Goal: Task Accomplishment & Management: Use online tool/utility

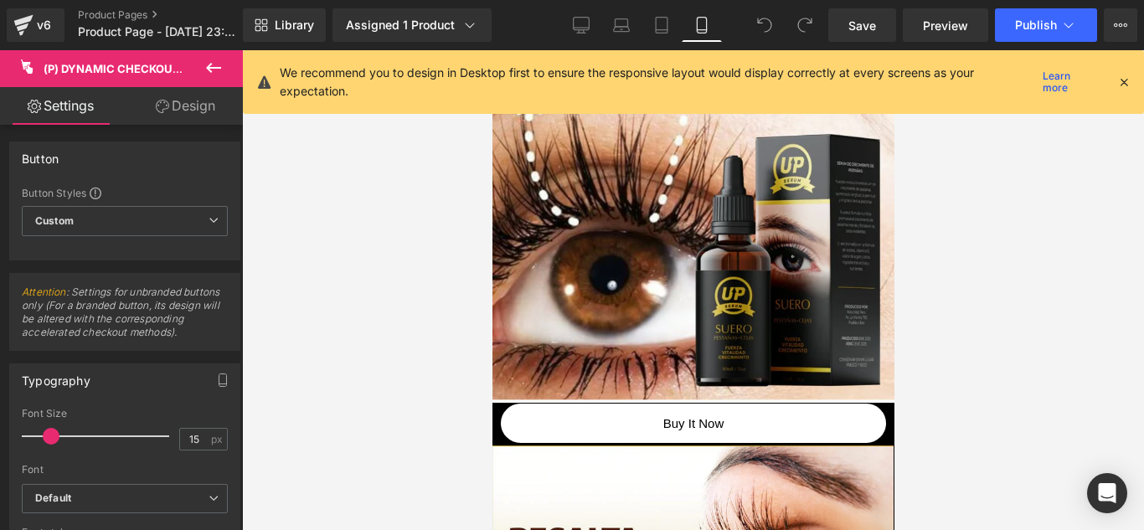
click at [1124, 78] on icon at bounding box center [1123, 82] width 15 height 15
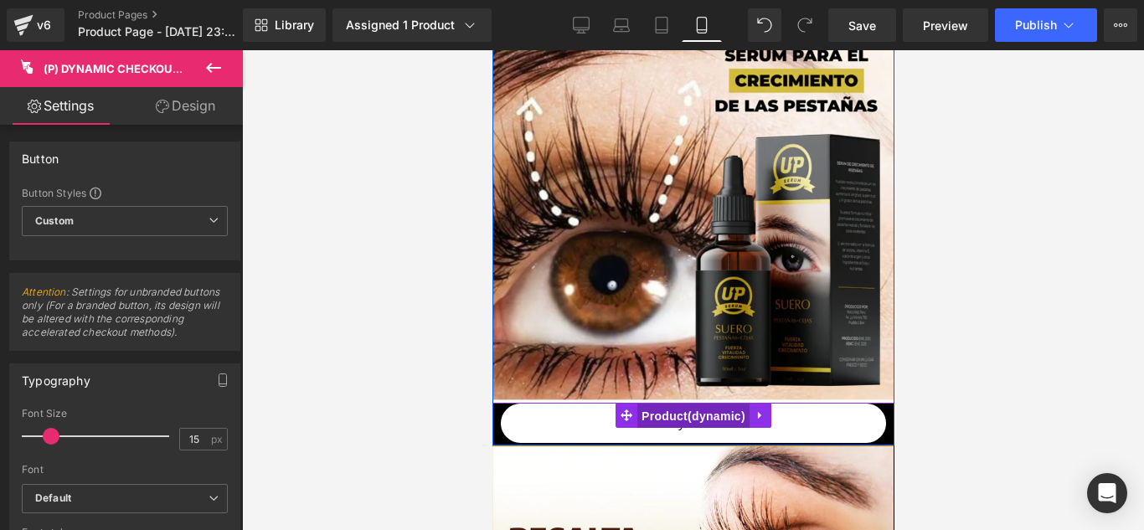
click at [641, 415] on span "Product" at bounding box center [692, 416] width 112 height 25
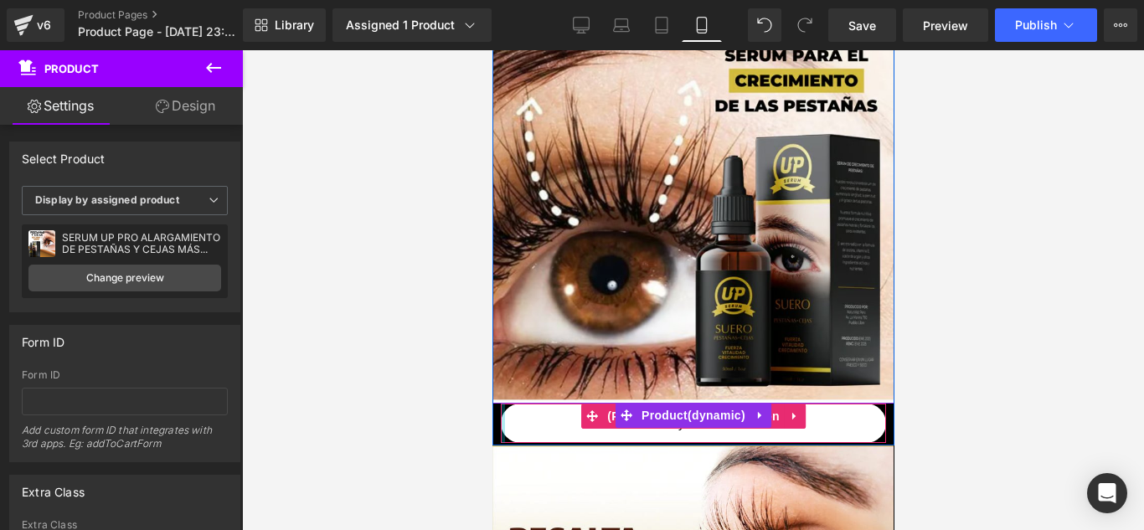
click at [500, 407] on div at bounding box center [502, 423] width 4 height 39
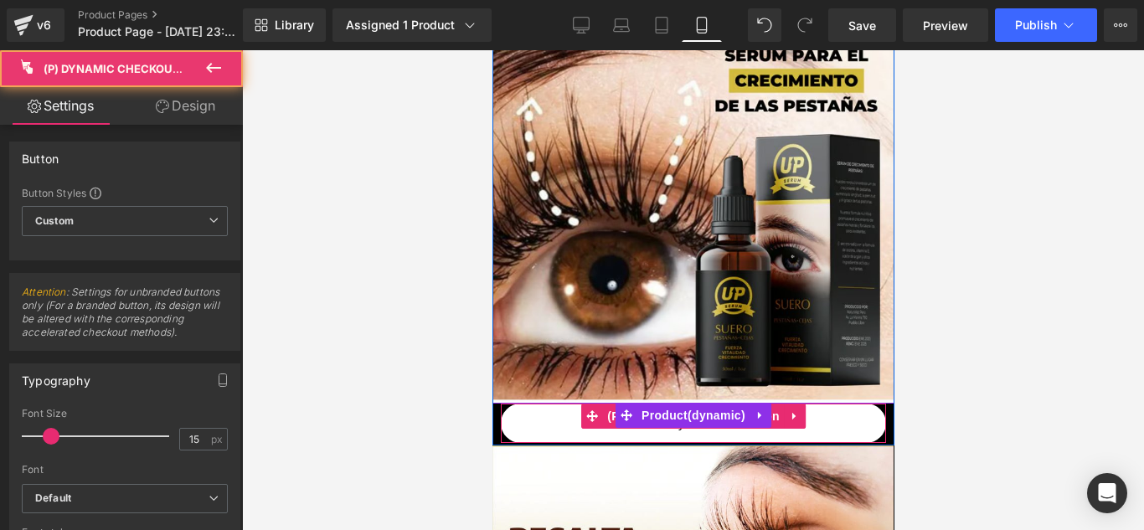
click at [504, 410] on button "Buy it now" at bounding box center [692, 423] width 385 height 39
click at [500, 410] on button "Buy it now" at bounding box center [692, 423] width 385 height 39
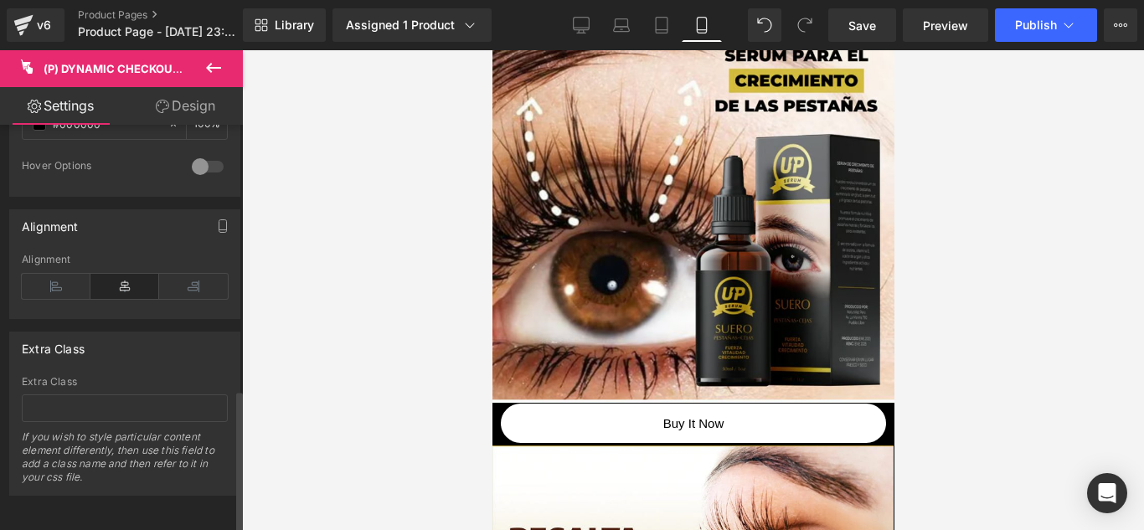
scroll to position [753, 0]
click at [199, 284] on icon at bounding box center [193, 286] width 69 height 25
click at [144, 274] on icon at bounding box center [124, 286] width 69 height 25
click at [52, 276] on icon at bounding box center [56, 286] width 69 height 25
click at [111, 274] on icon at bounding box center [124, 286] width 69 height 25
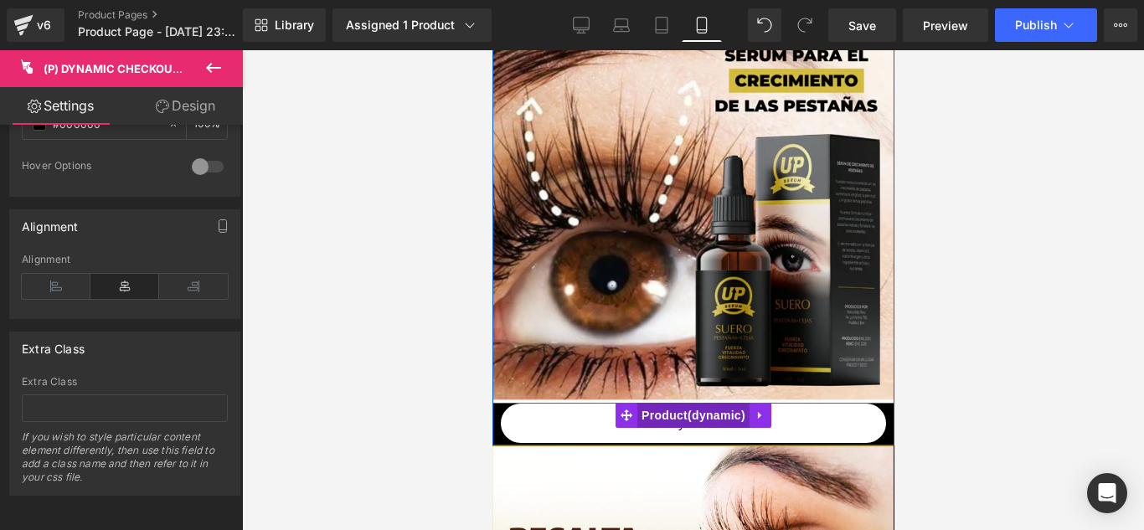
click at [669, 421] on span "Product" at bounding box center [692, 415] width 112 height 25
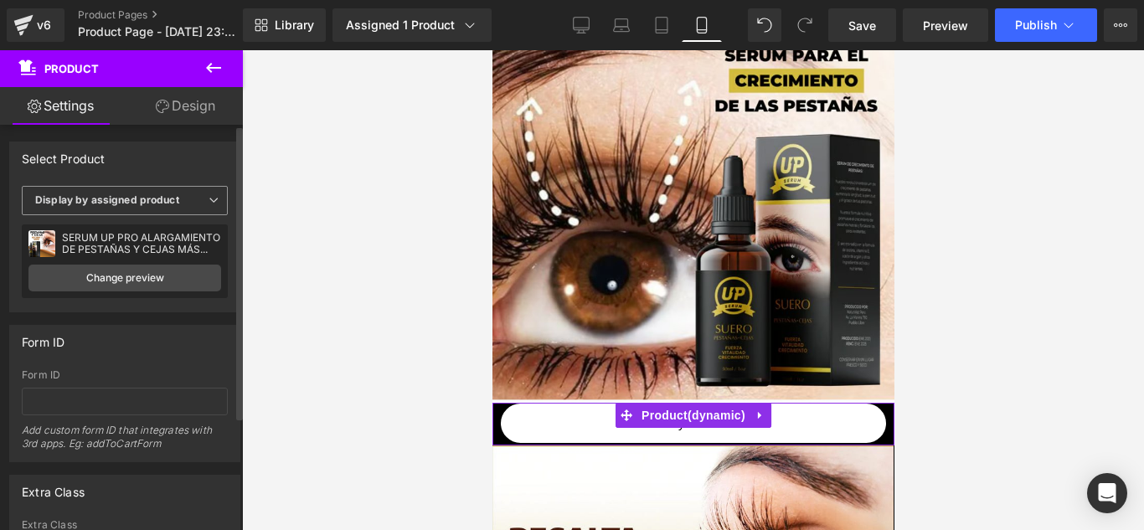
click at [209, 196] on icon at bounding box center [214, 200] width 10 height 10
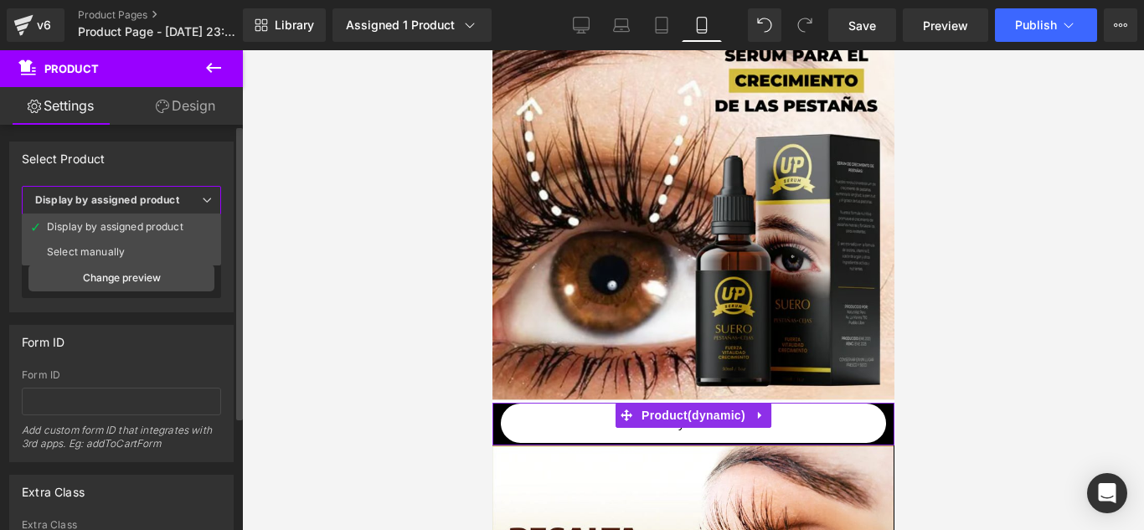
click at [204, 196] on icon at bounding box center [207, 200] width 10 height 10
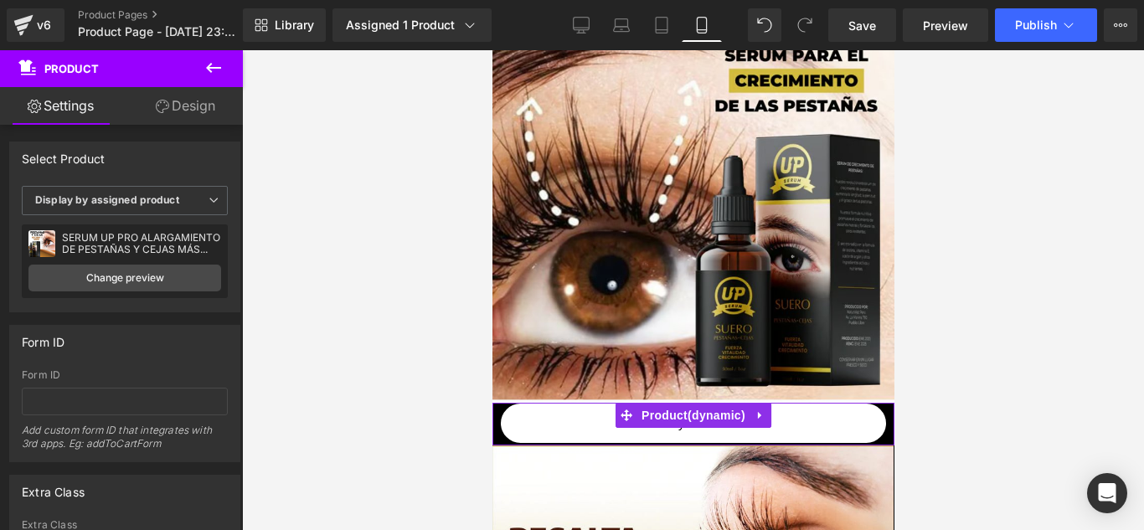
click at [202, 110] on link "Design" at bounding box center [185, 106] width 121 height 38
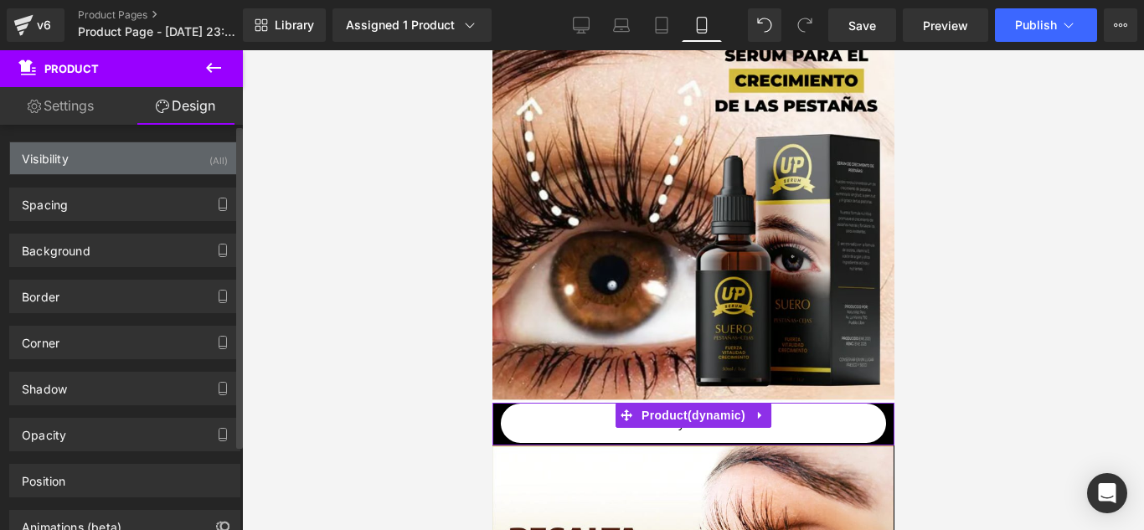
click at [129, 168] on div "Visibility (All)" at bounding box center [124, 158] width 229 height 32
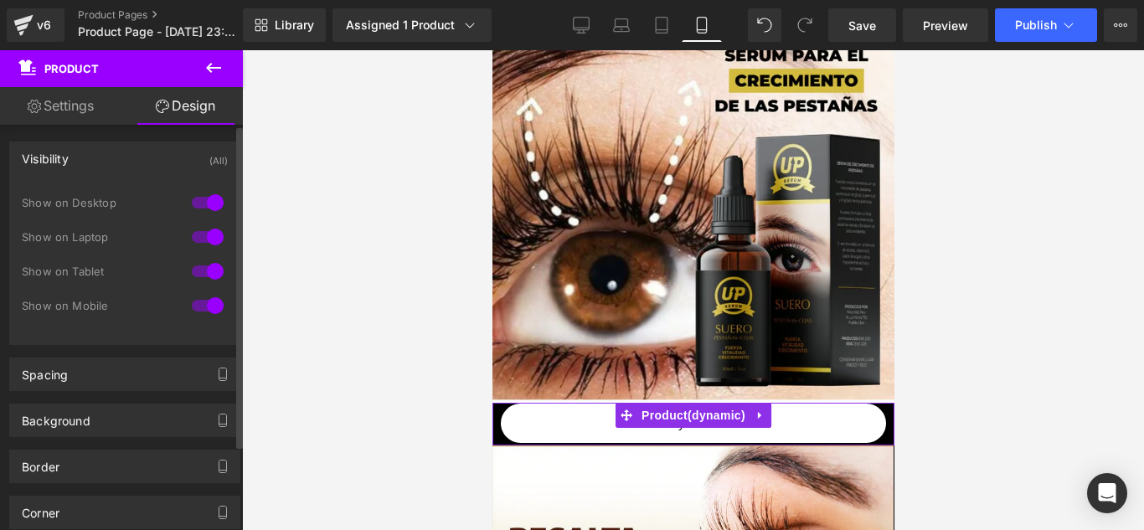
click at [129, 168] on div "Visibility (All)" at bounding box center [124, 158] width 229 height 32
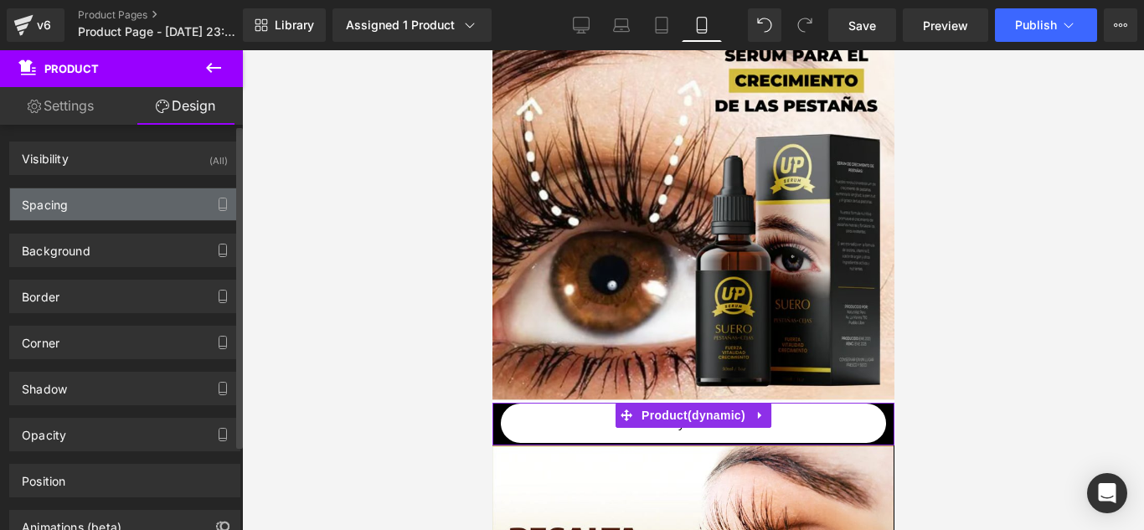
click at [118, 192] on div "Spacing" at bounding box center [124, 204] width 229 height 32
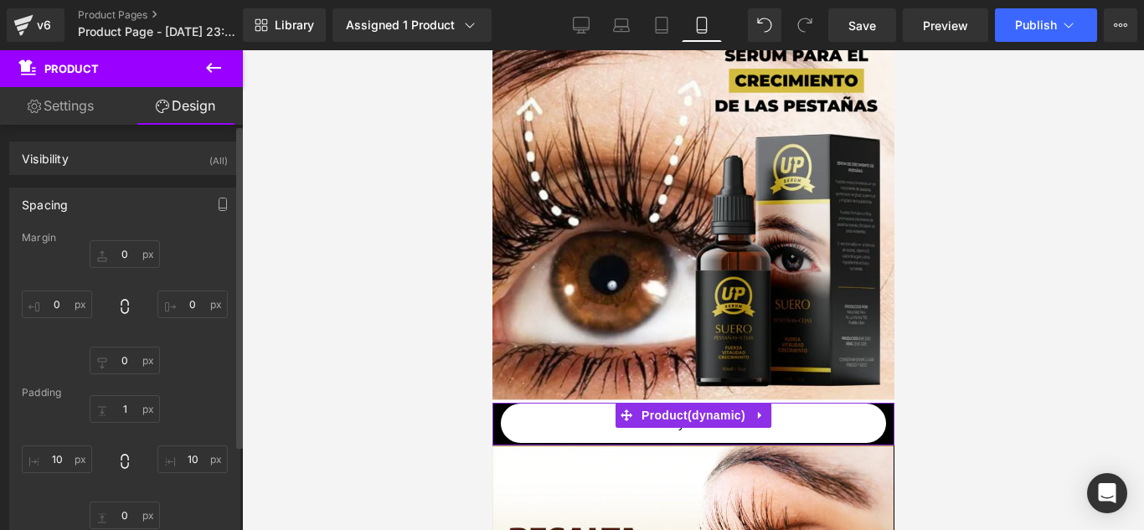
click at [118, 192] on div "Spacing" at bounding box center [124, 204] width 229 height 32
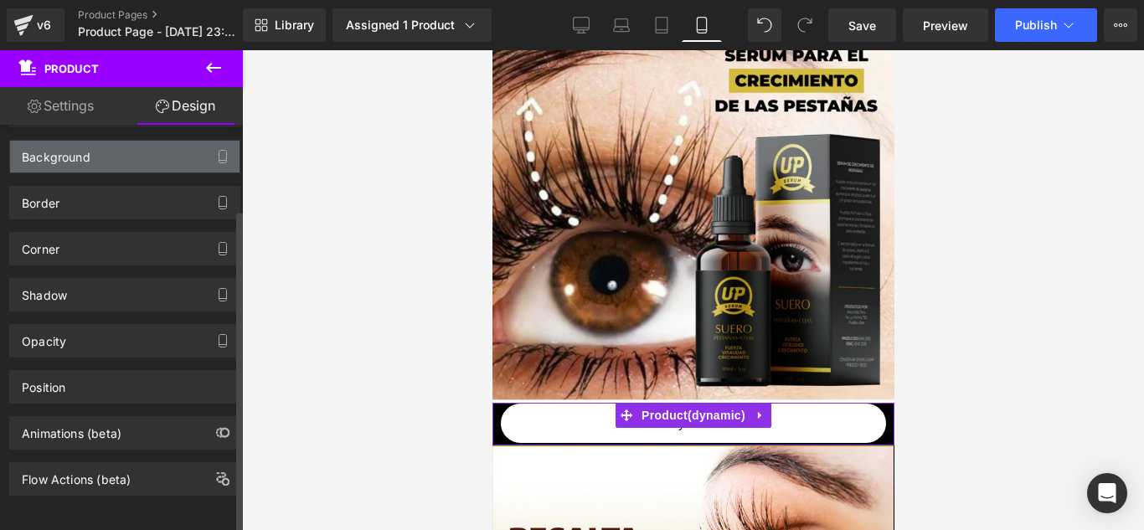
scroll to position [106, 0]
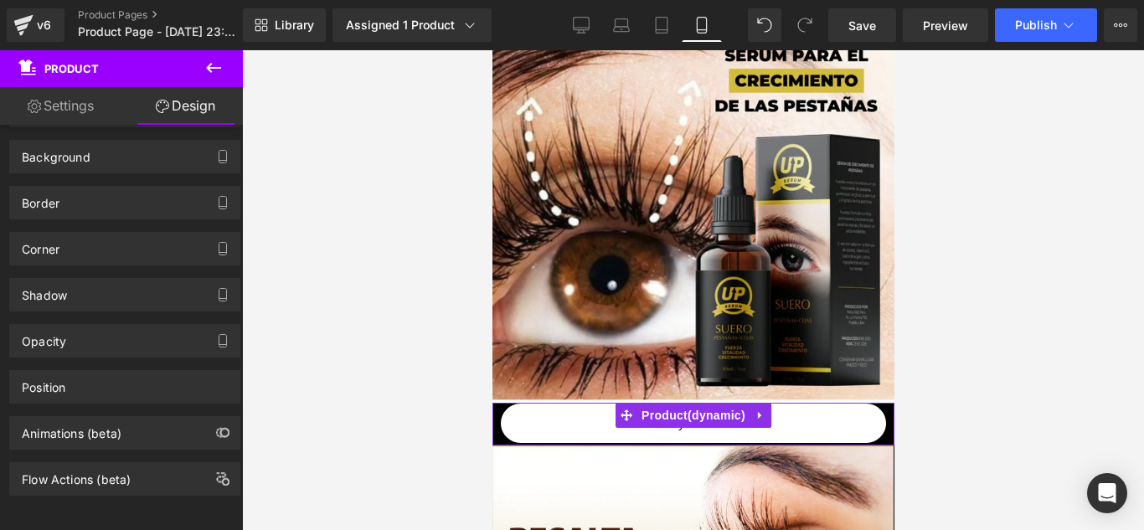
click at [50, 115] on link "Settings" at bounding box center [60, 106] width 121 height 38
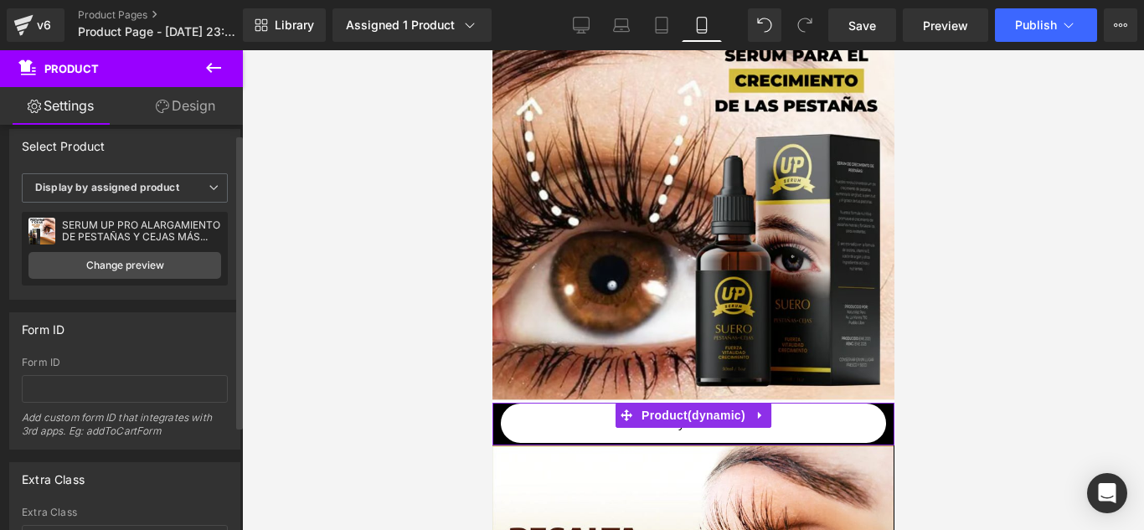
scroll to position [9, 0]
click at [116, 243] on div "SERUM UP PRO ALARGAMIENTO DE PESTAÑAS Y CEJAS MÁS LARGAS Y DEFINIDAS" at bounding box center [141, 234] width 159 height 23
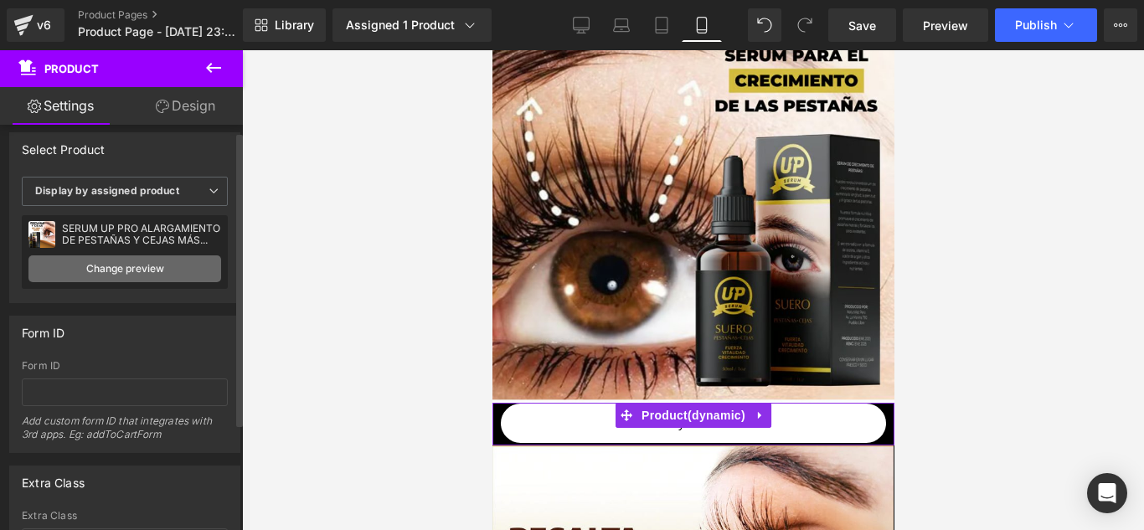
click at [112, 256] on link "Change preview" at bounding box center [124, 268] width 193 height 27
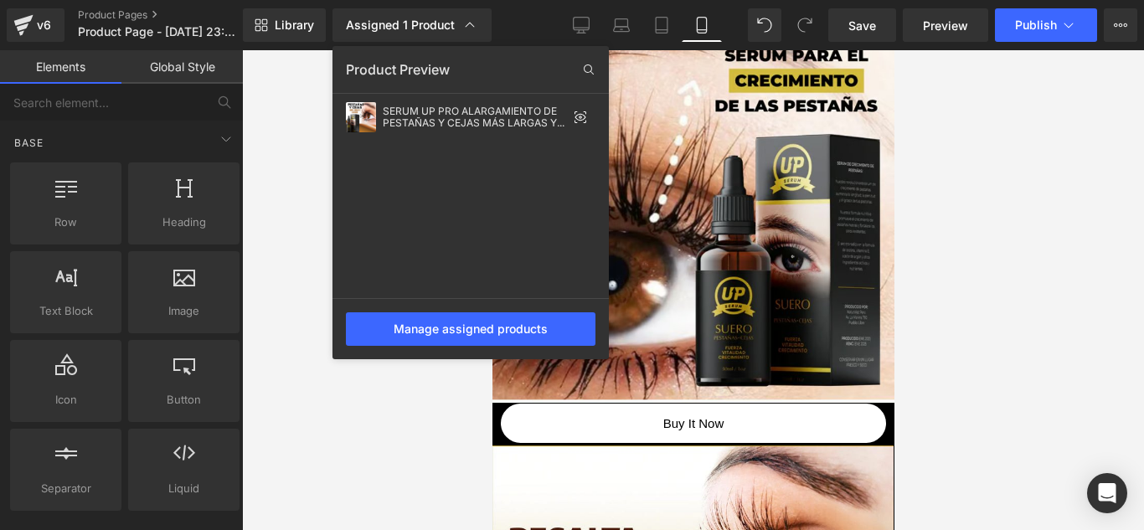
click at [288, 233] on div at bounding box center [693, 290] width 902 height 480
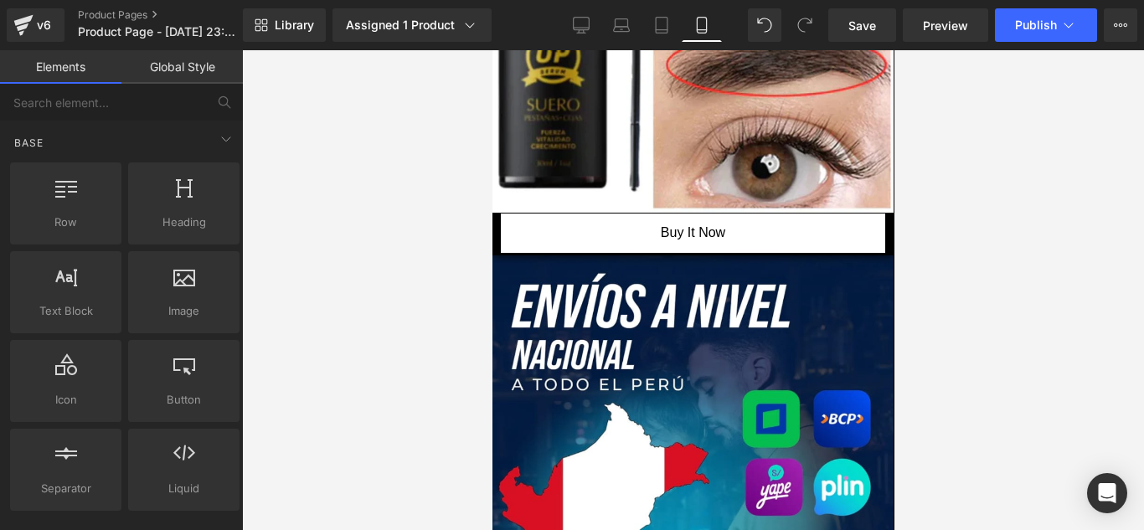
scroll to position [3833, 0]
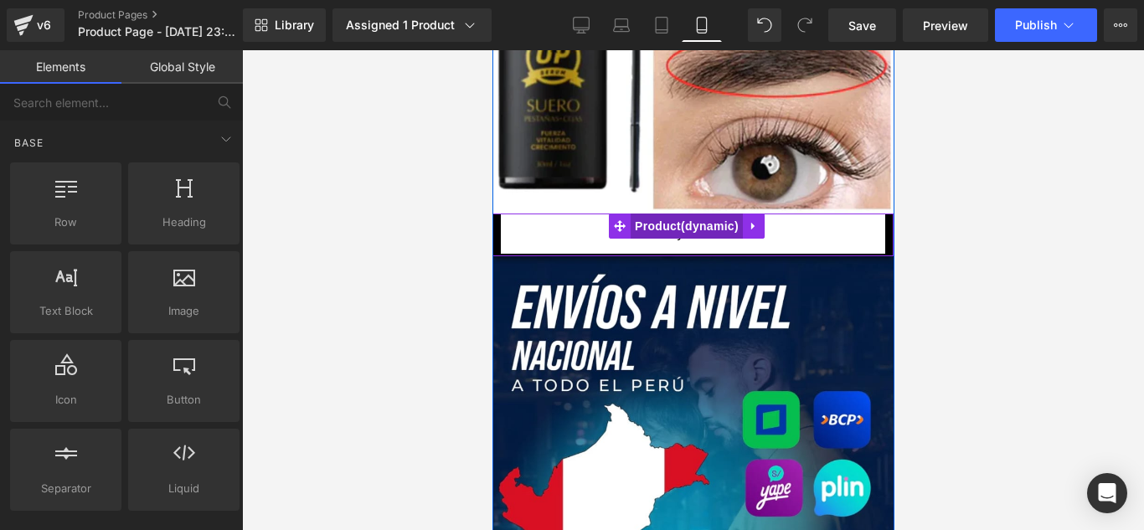
click at [692, 214] on span "Product" at bounding box center [686, 226] width 112 height 25
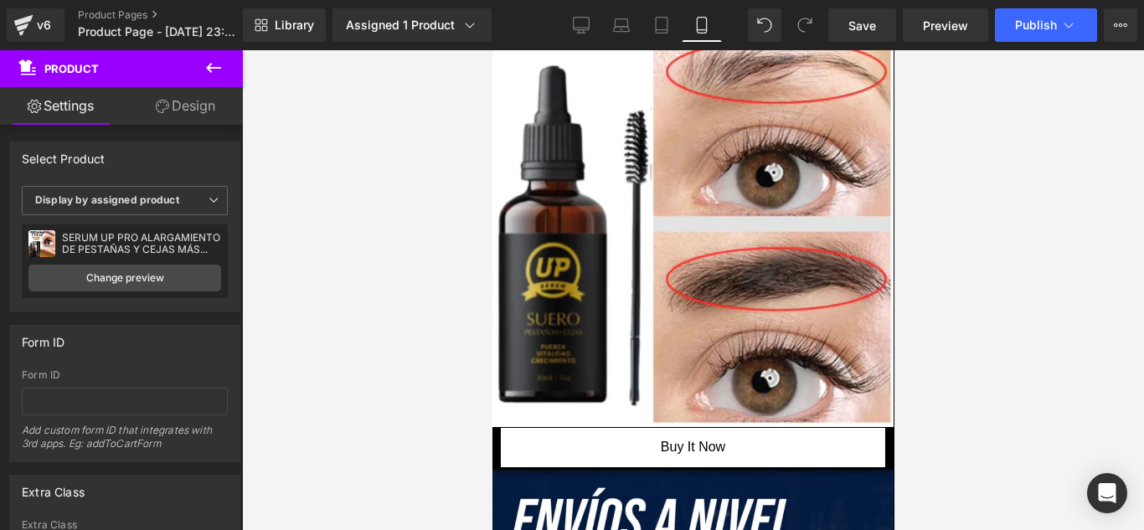
scroll to position [3491, 0]
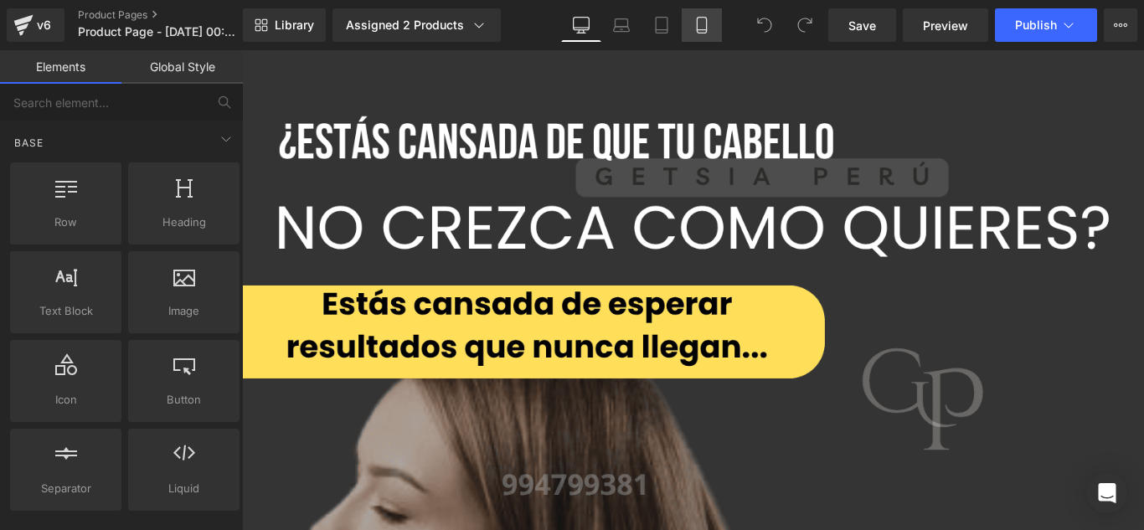
click at [700, 31] on icon at bounding box center [701, 25] width 17 height 17
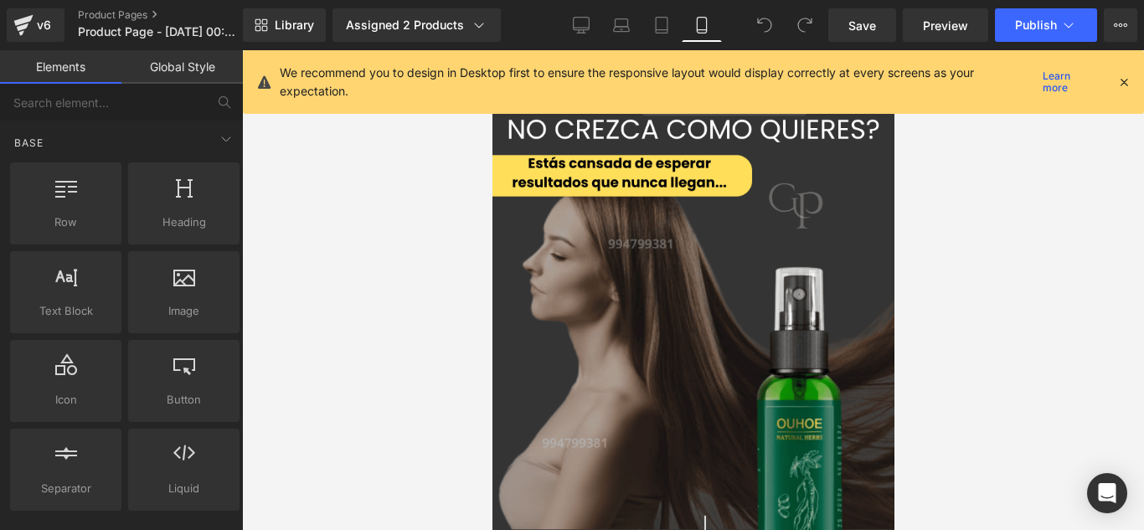
click at [1128, 79] on icon at bounding box center [1123, 82] width 15 height 15
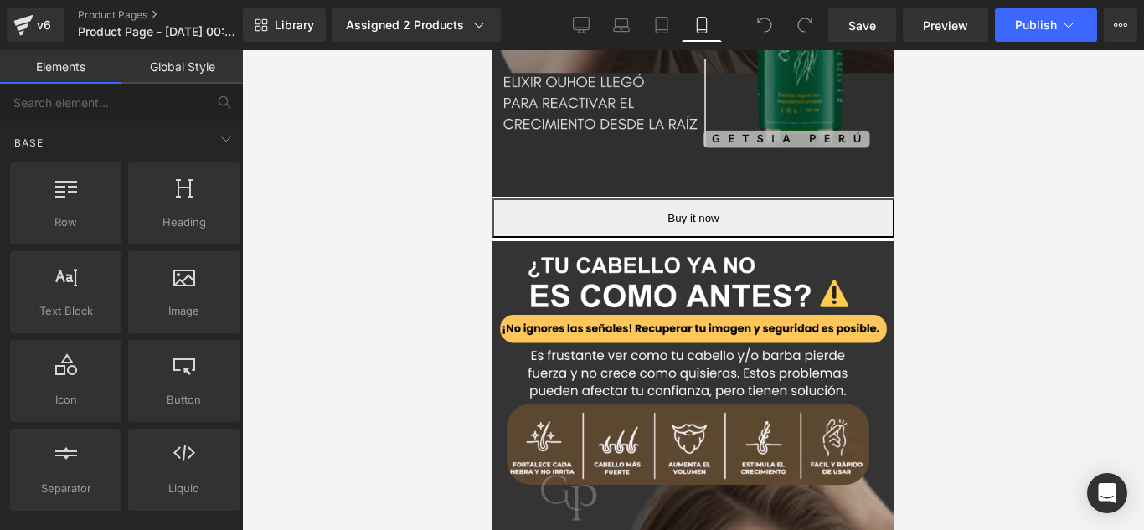
scroll to position [460, 0]
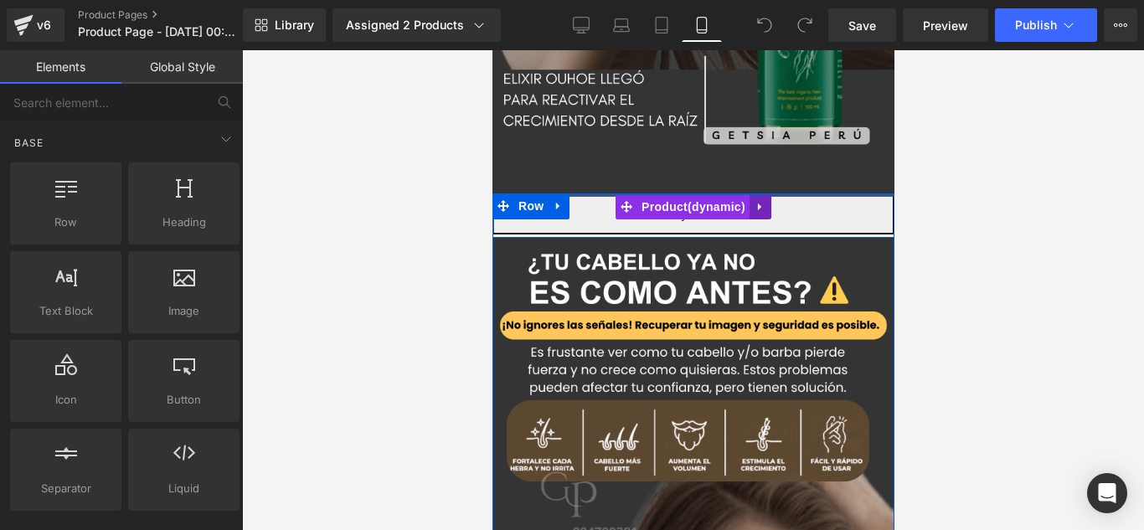
click at [762, 198] on link at bounding box center [760, 206] width 22 height 25
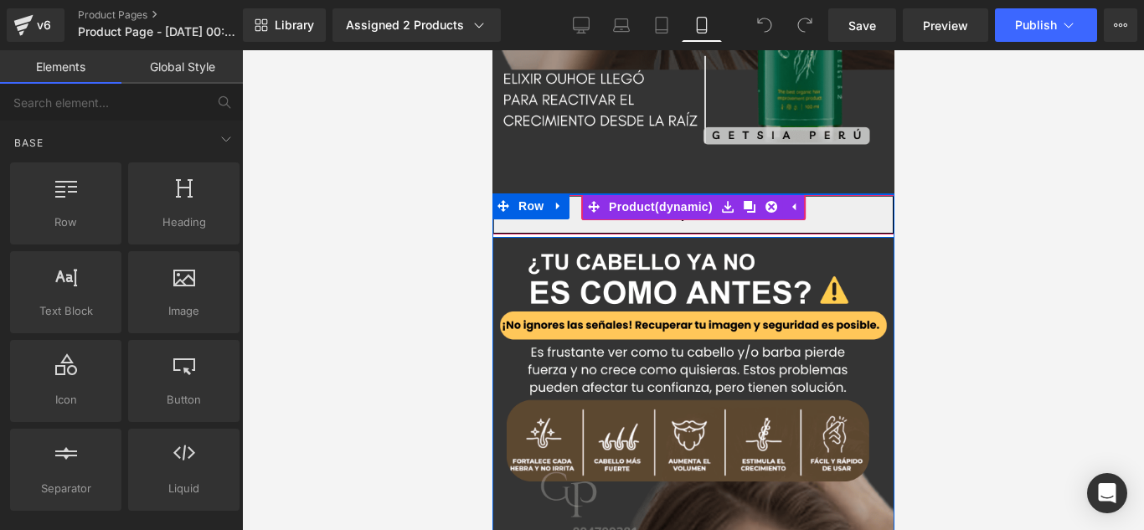
click at [565, 200] on button "Buy it now" at bounding box center [693, 214] width 402 height 39
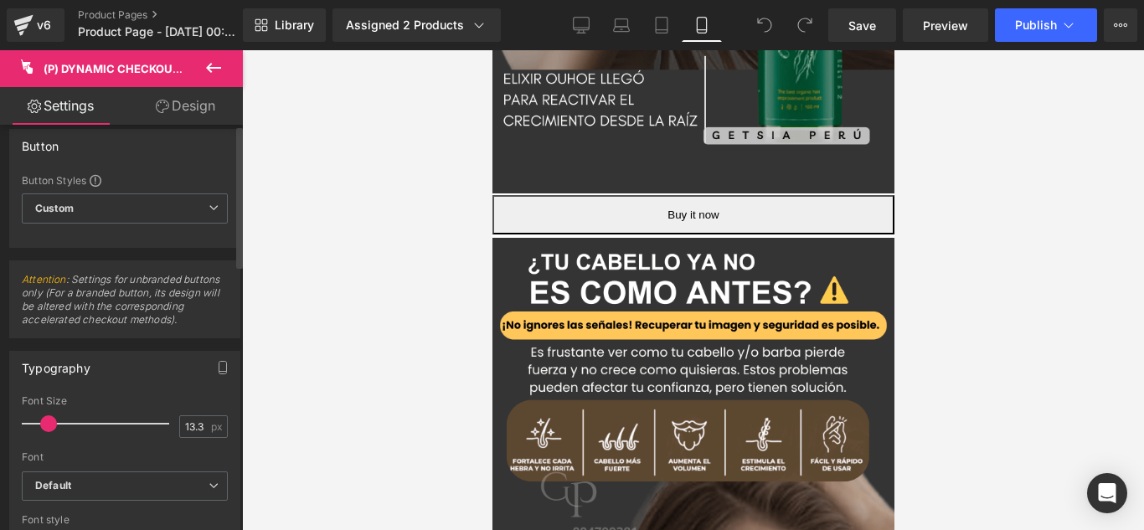
scroll to position [0, 0]
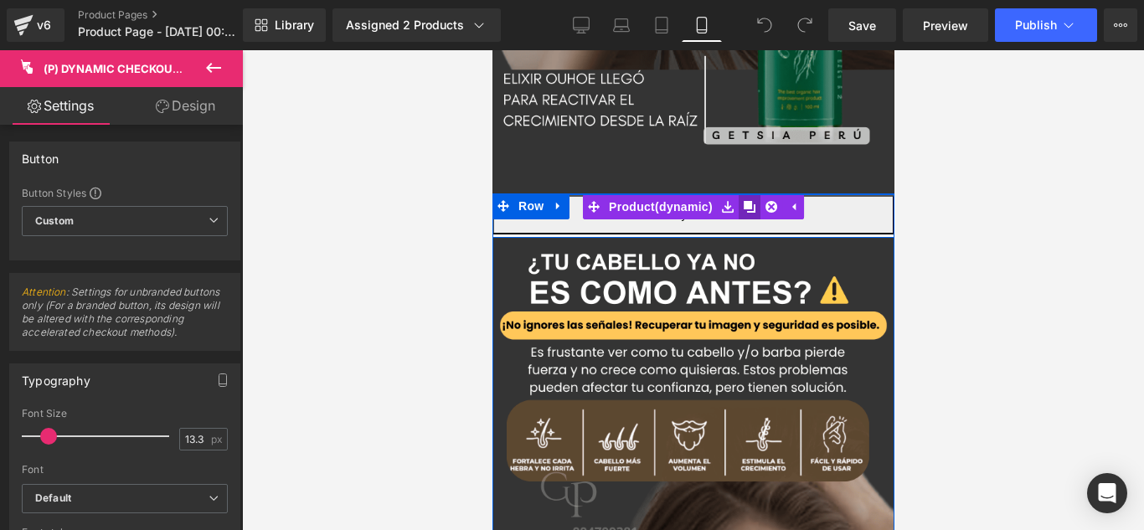
click at [743, 201] on icon at bounding box center [749, 207] width 12 height 12
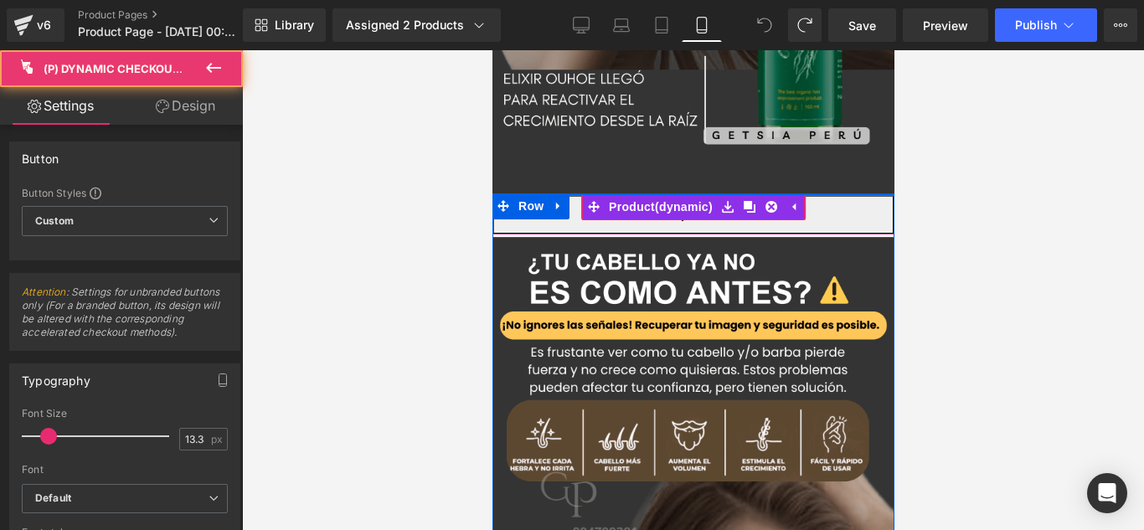
click at [673, 204] on button "Buy it now" at bounding box center [693, 214] width 402 height 39
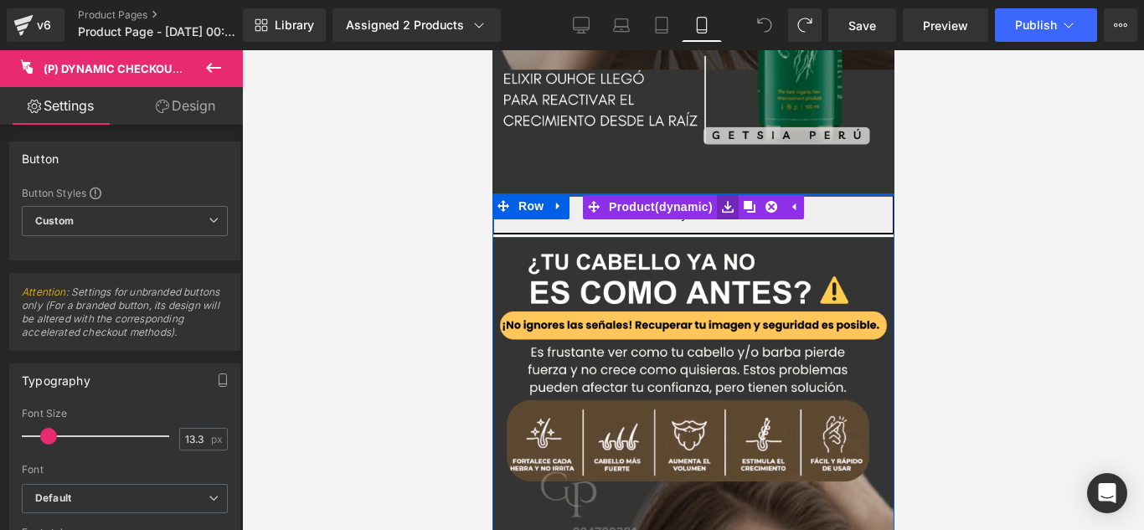
click at [721, 201] on icon at bounding box center [727, 207] width 12 height 13
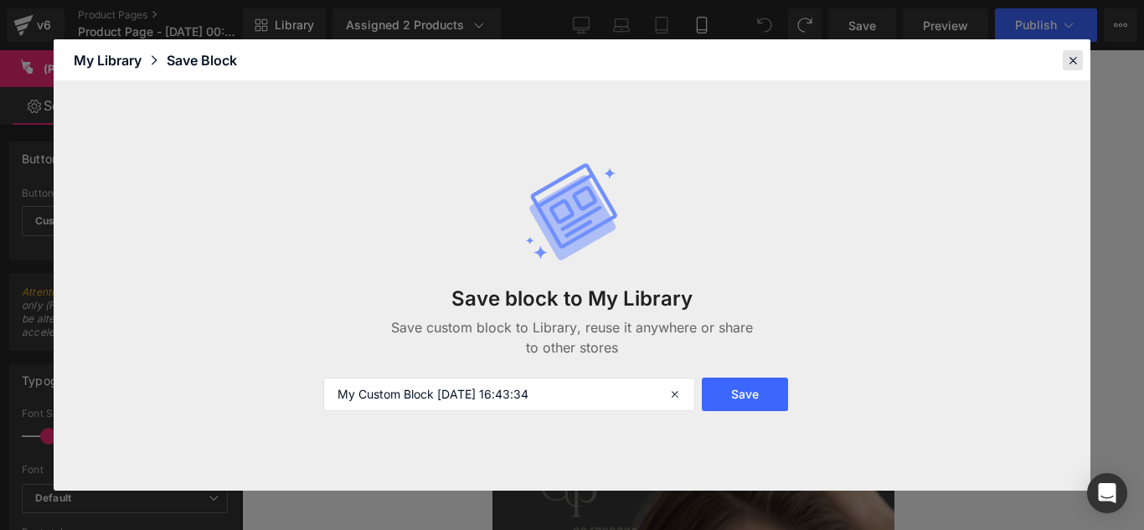
click at [1067, 54] on icon at bounding box center [1072, 60] width 15 height 15
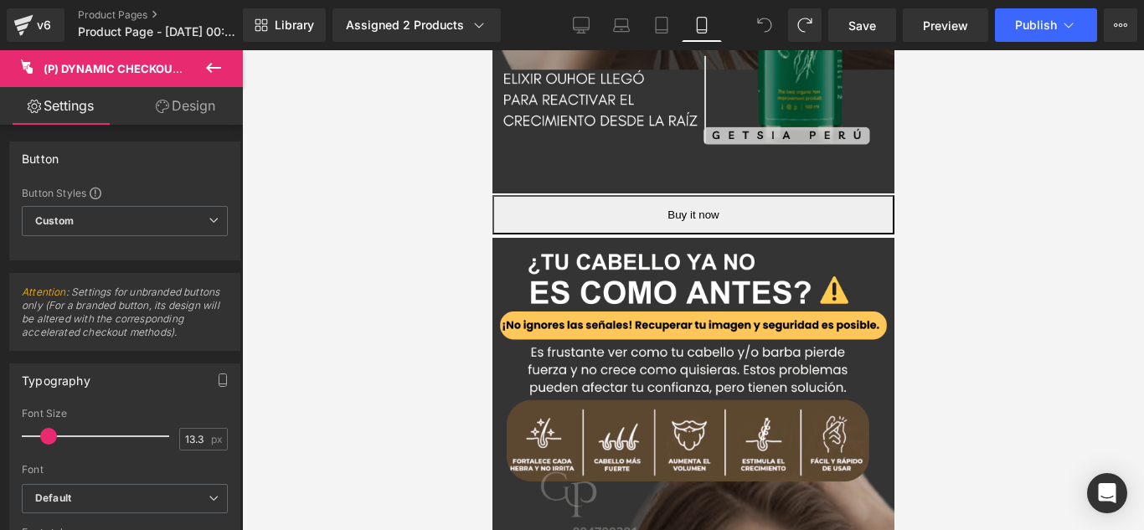
click at [226, 116] on link "Design" at bounding box center [185, 106] width 121 height 38
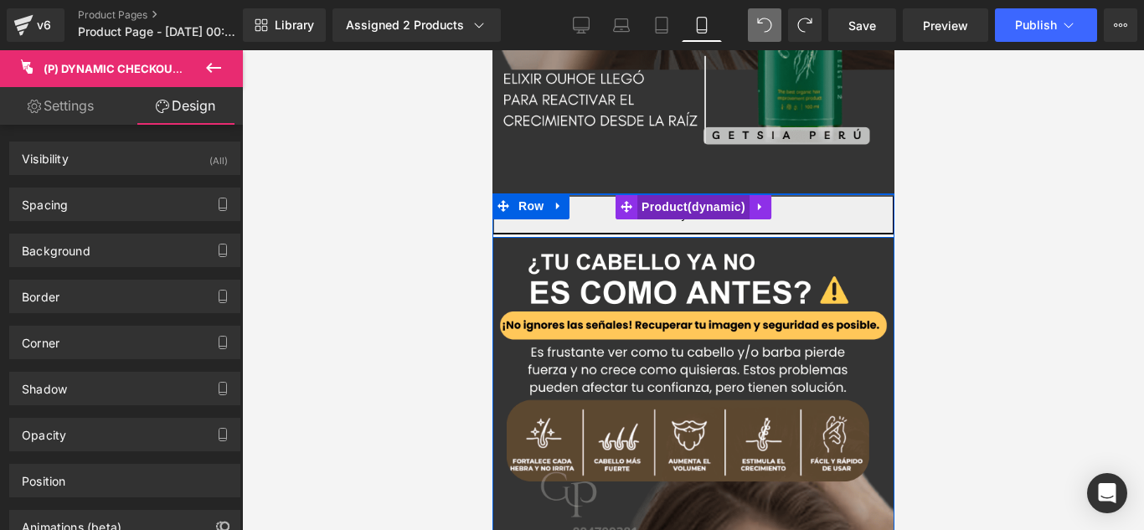
click at [656, 194] on span "Product" at bounding box center [692, 206] width 112 height 25
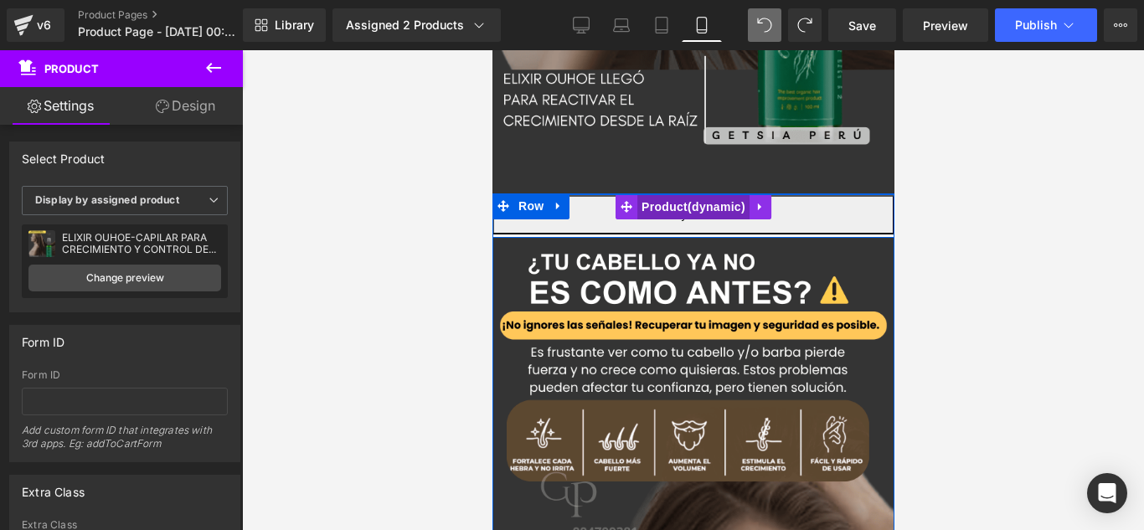
click at [656, 194] on span "Product" at bounding box center [692, 206] width 112 height 25
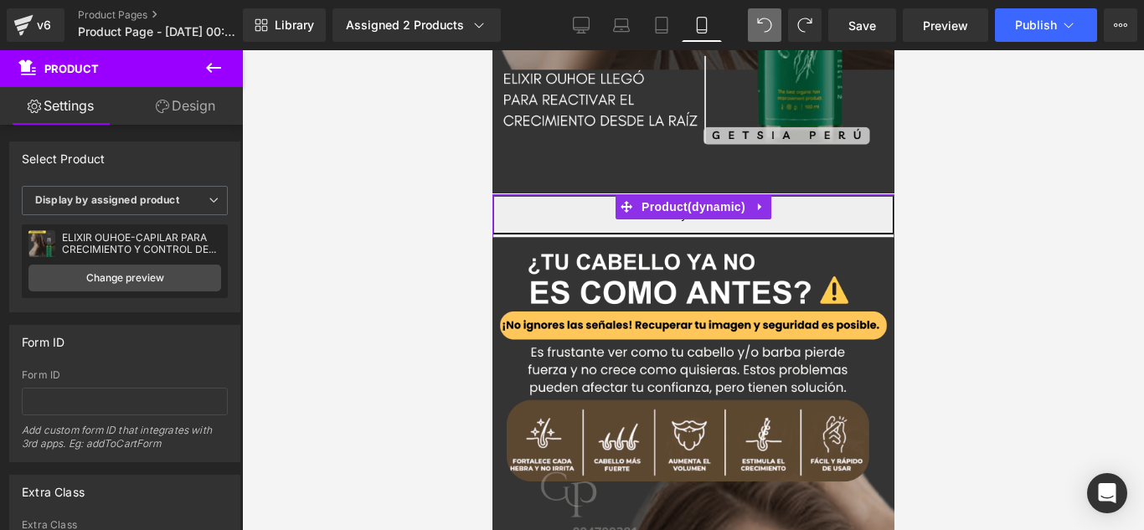
click at [130, 104] on link "Design" at bounding box center [185, 106] width 121 height 38
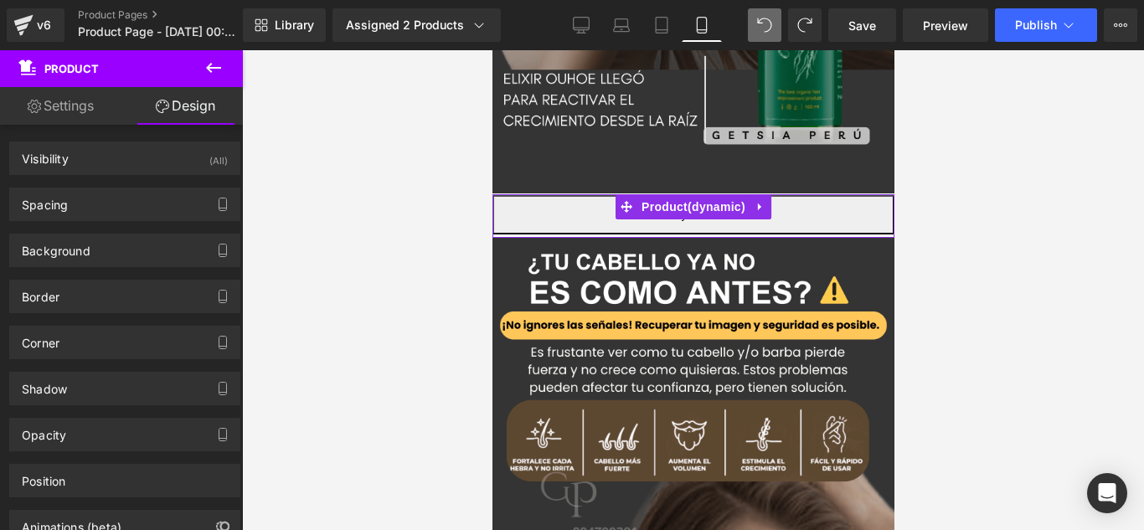
click at [79, 102] on link "Settings" at bounding box center [60, 106] width 121 height 38
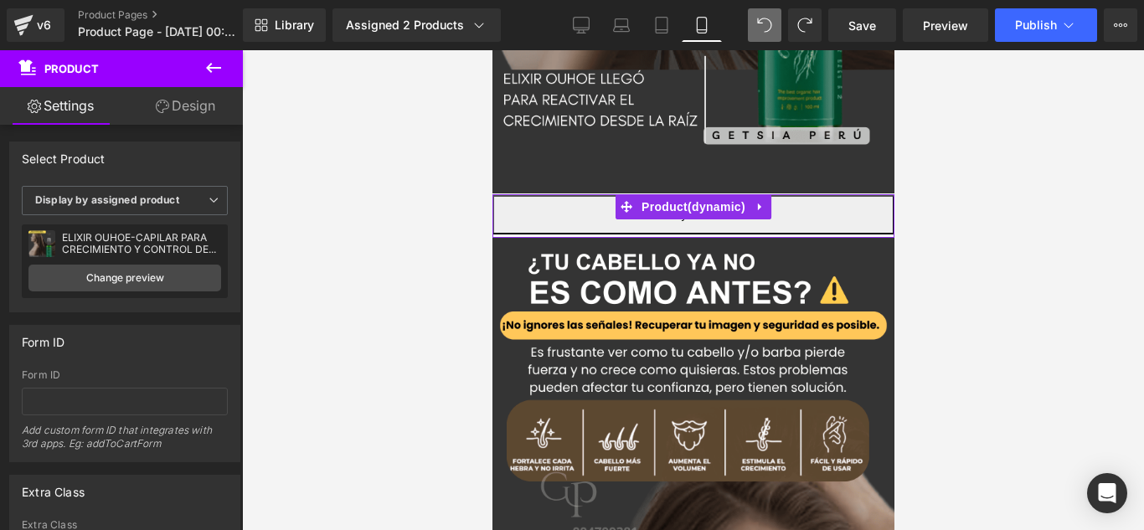
click at [148, 112] on link "Design" at bounding box center [185, 106] width 121 height 38
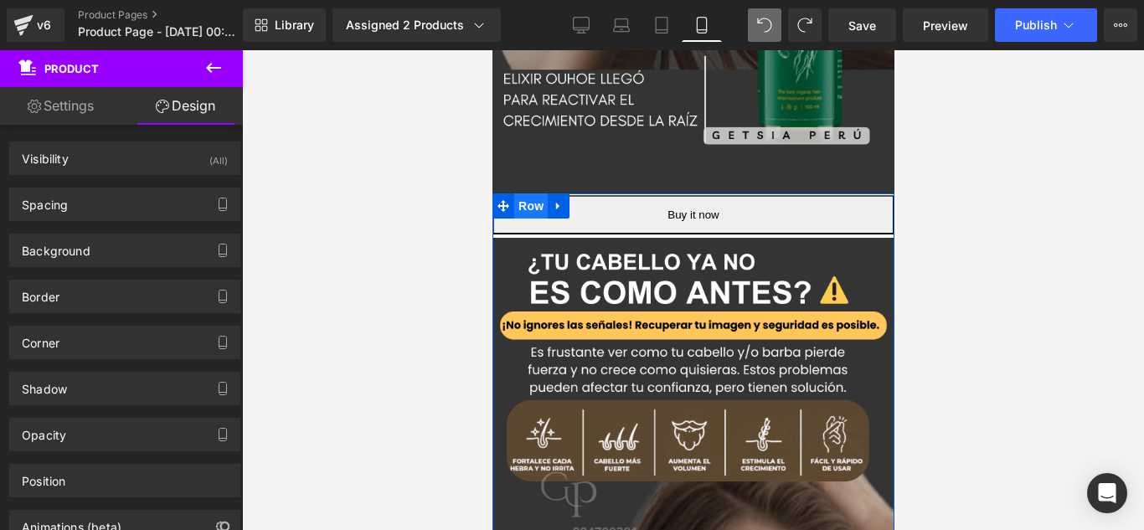
click at [513, 193] on span "Row" at bounding box center [529, 205] width 33 height 25
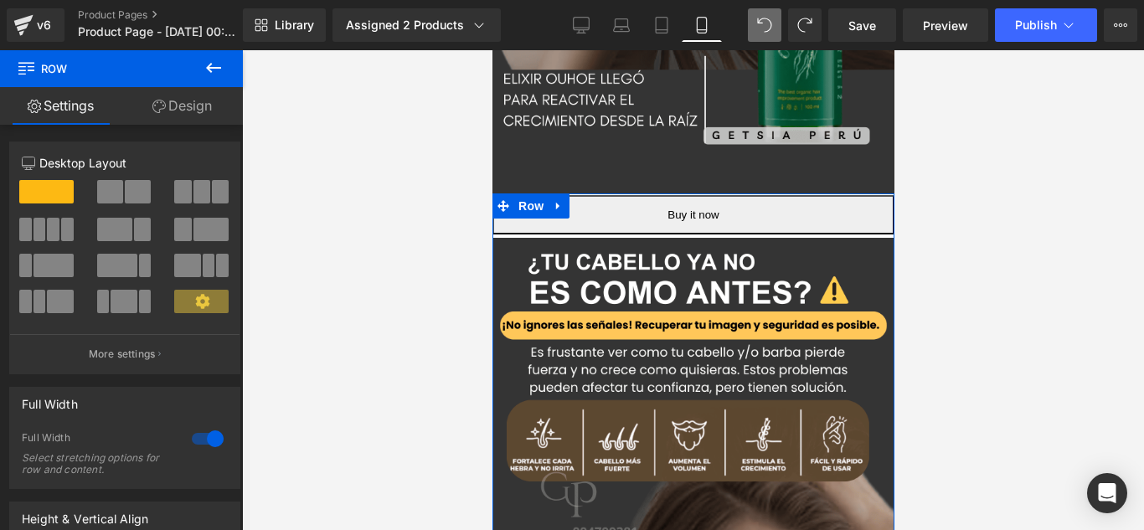
click at [198, 112] on link "Design" at bounding box center [181, 106] width 121 height 38
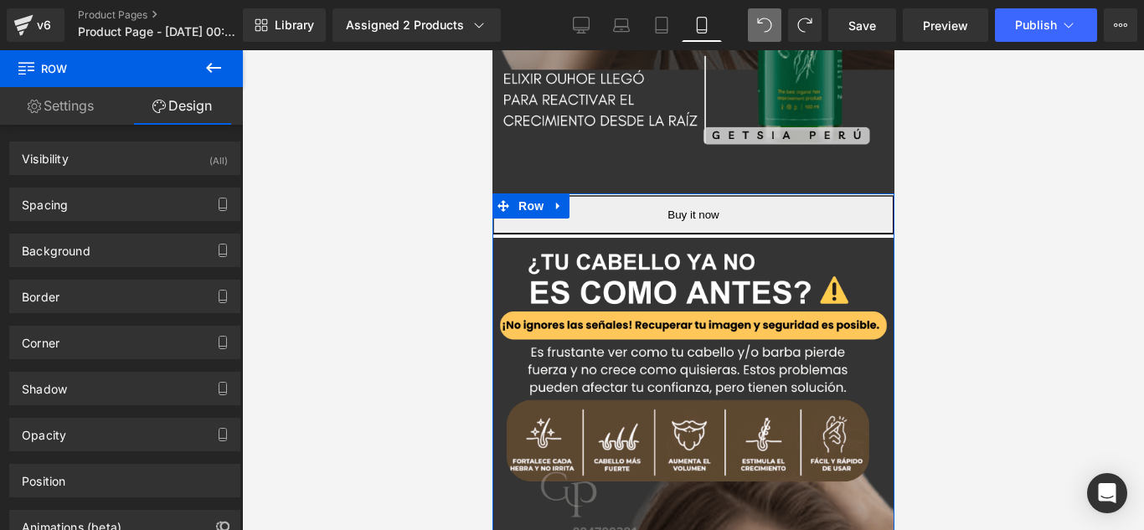
click at [85, 95] on link "Settings" at bounding box center [60, 106] width 121 height 38
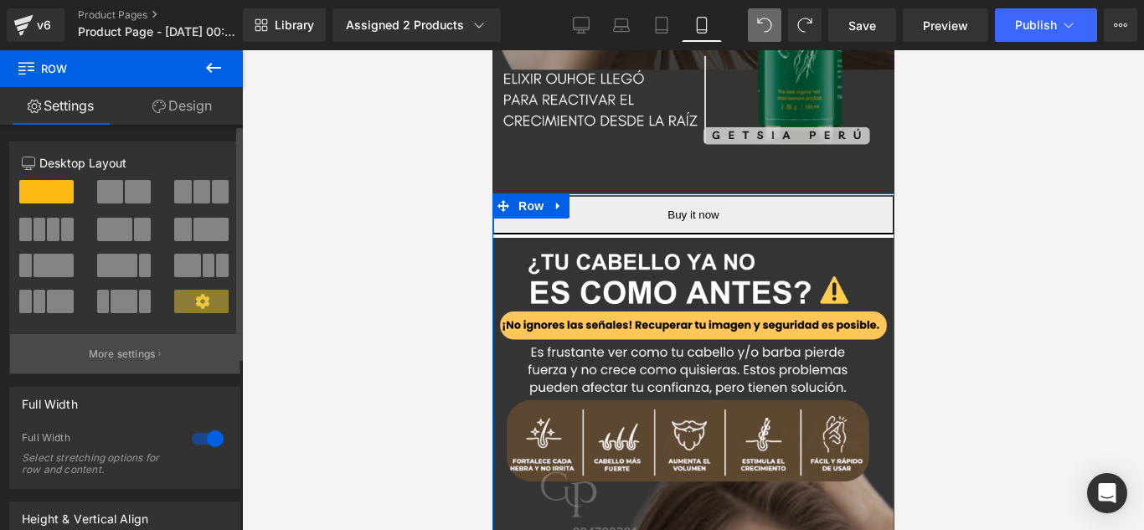
click at [180, 350] on button "More settings" at bounding box center [124, 353] width 229 height 39
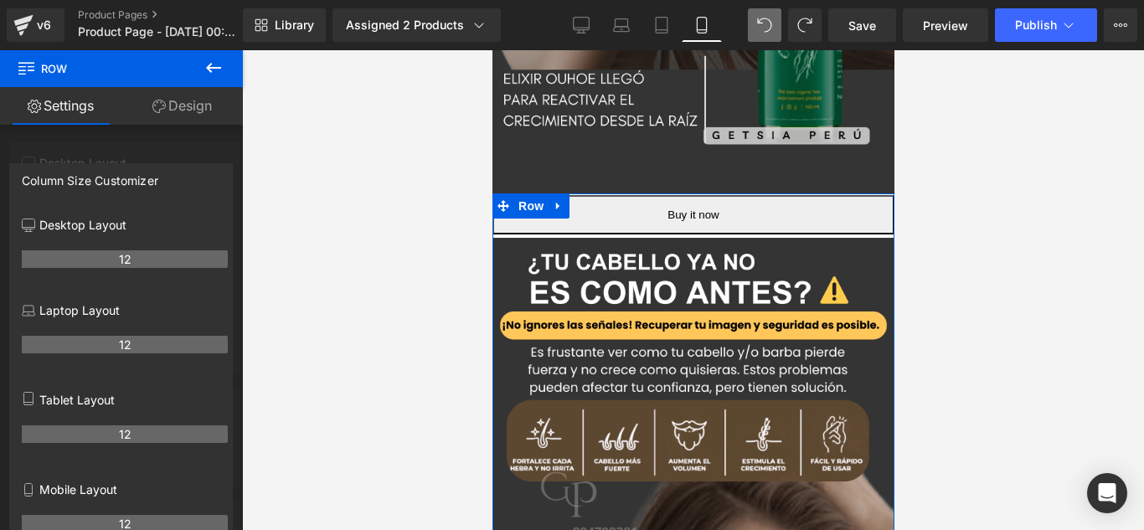
click at [91, 436] on th "12" at bounding box center [125, 434] width 206 height 18
click at [83, 495] on p "Mobile Layout" at bounding box center [125, 490] width 206 height 18
click at [80, 493] on p "Mobile Layout" at bounding box center [125, 490] width 206 height 18
click at [193, 95] on link "Design" at bounding box center [181, 106] width 121 height 38
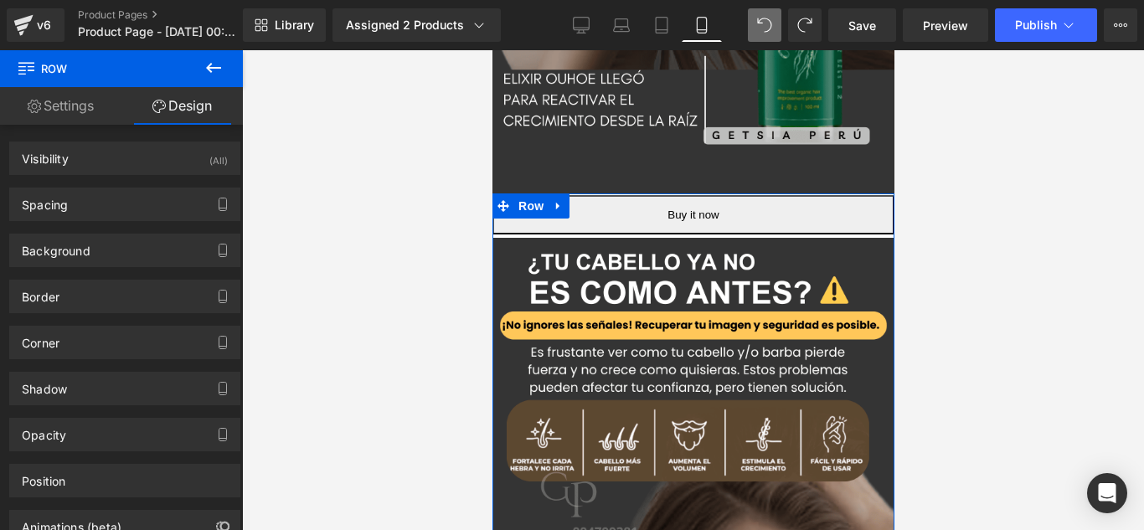
click at [123, 100] on link "Design" at bounding box center [181, 106] width 121 height 38
click at [100, 100] on link "Settings" at bounding box center [60, 106] width 121 height 38
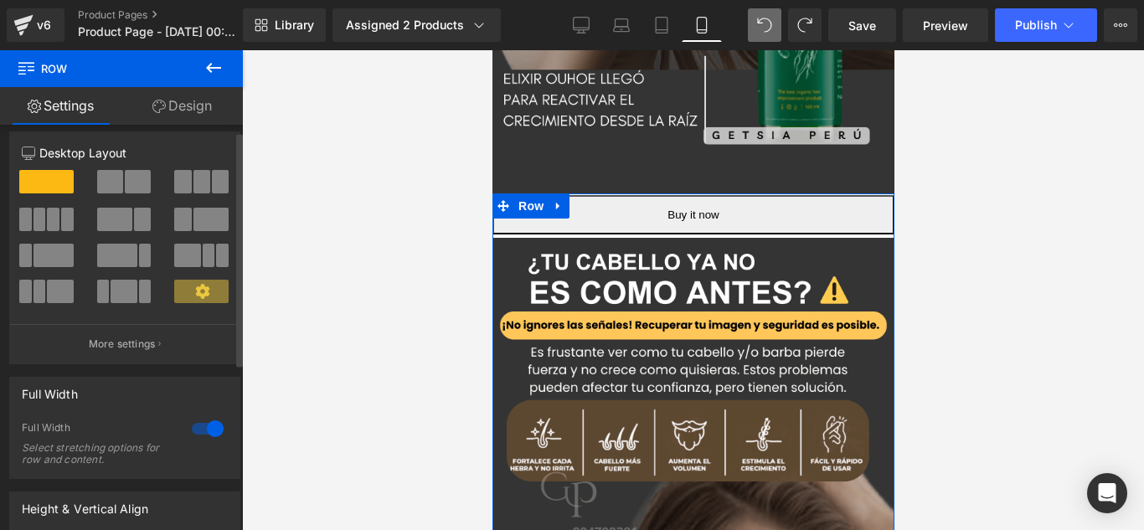
scroll to position [11, 0]
click at [195, 289] on icon at bounding box center [202, 290] width 15 height 15
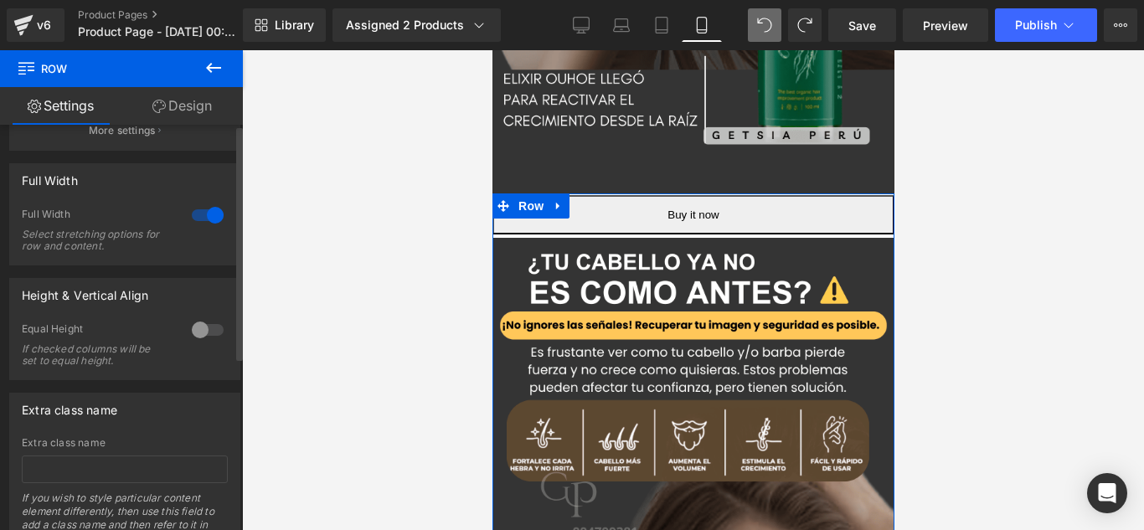
scroll to position [0, 0]
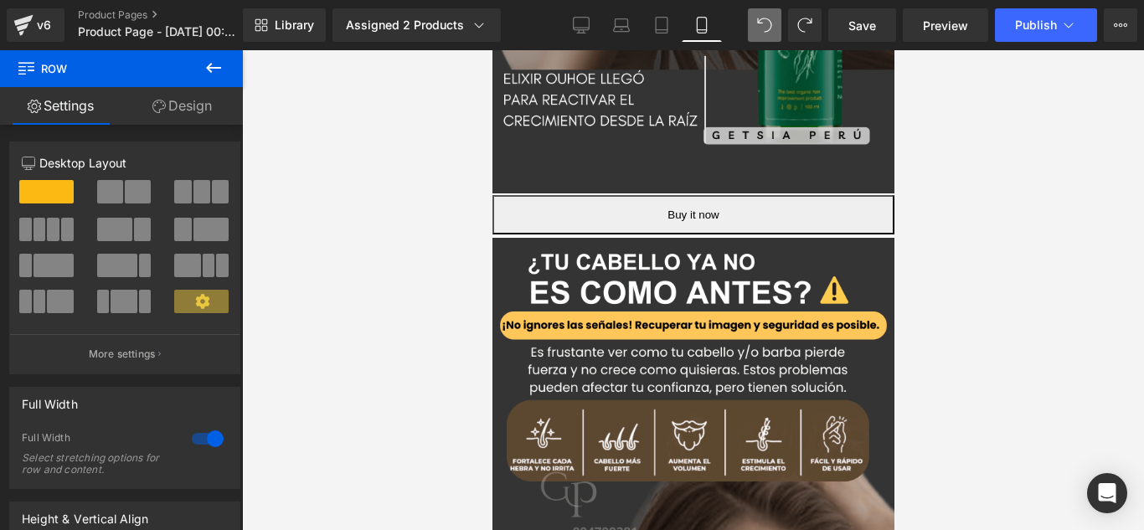
click at [226, 70] on button at bounding box center [213, 68] width 59 height 37
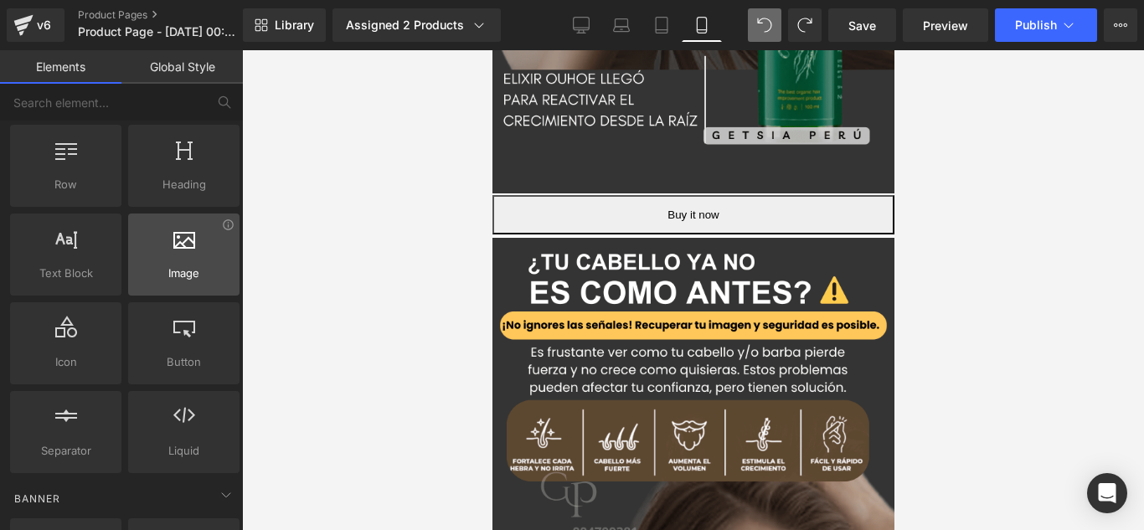
scroll to position [60, 0]
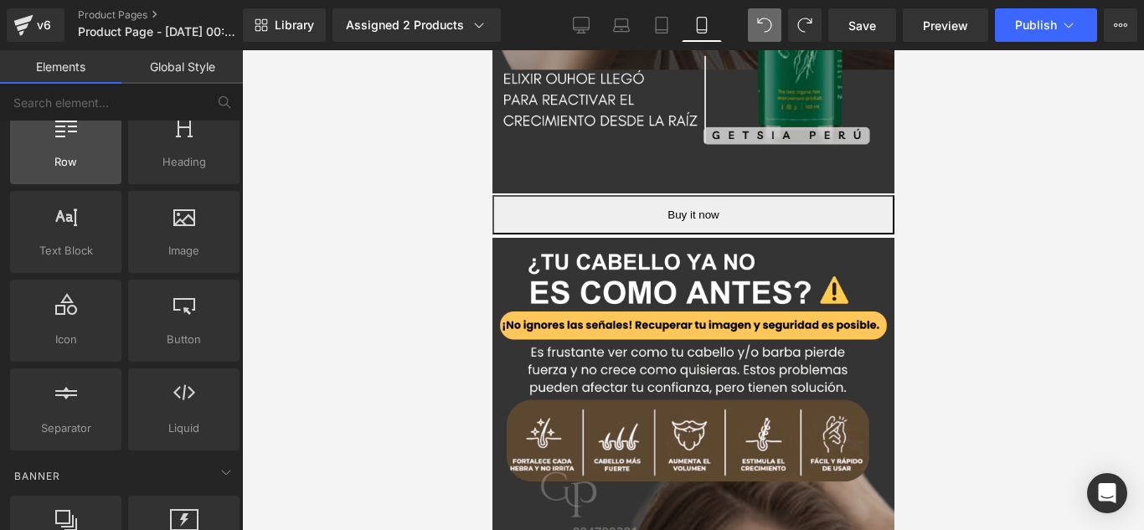
click at [114, 177] on div "Row rows, columns, layouts, div" at bounding box center [65, 143] width 111 height 82
click at [85, 158] on span "Row" at bounding box center [65, 162] width 101 height 18
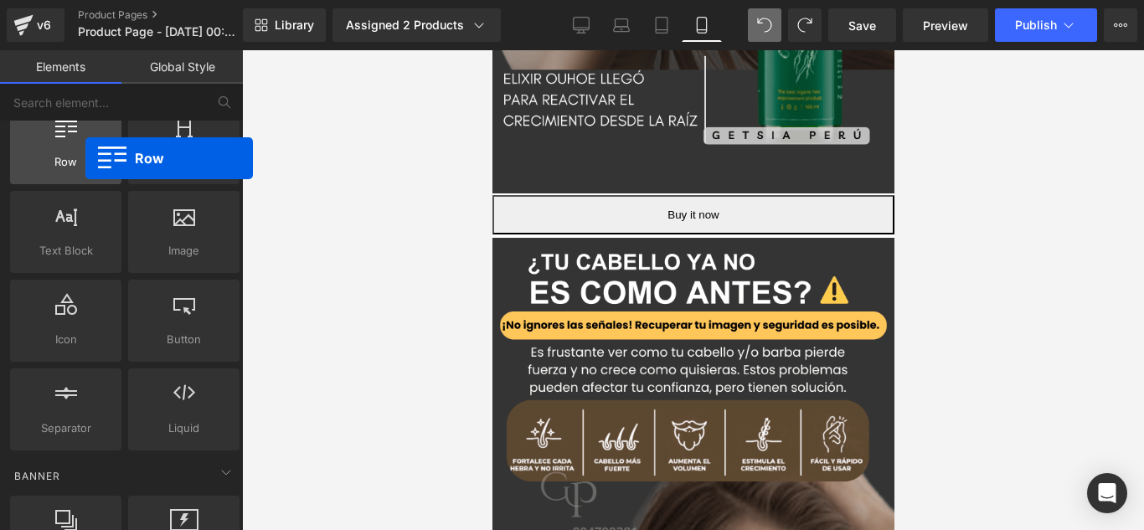
click at [85, 158] on span "Row" at bounding box center [65, 162] width 101 height 18
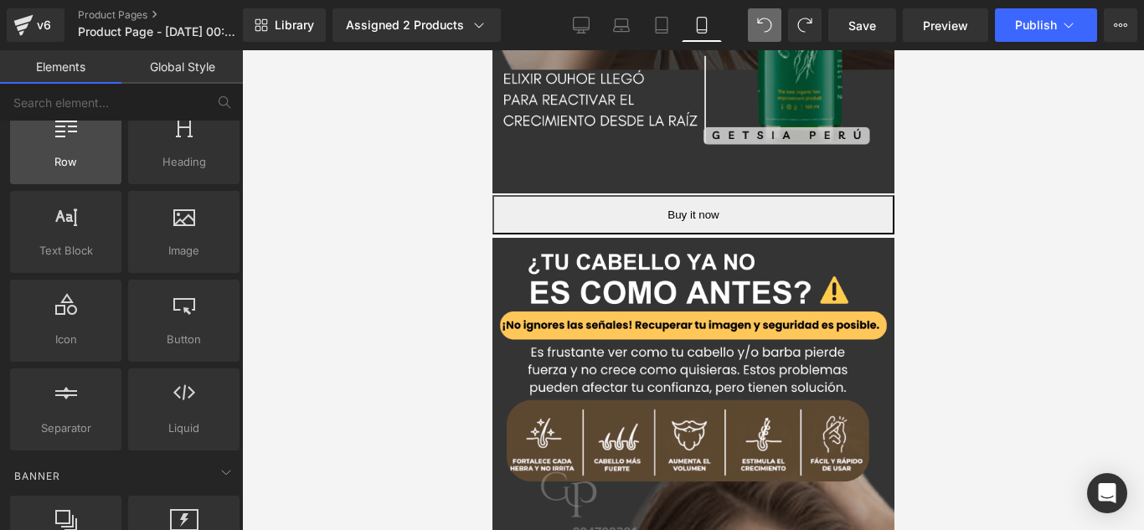
click at [72, 136] on icon at bounding box center [66, 127] width 22 height 22
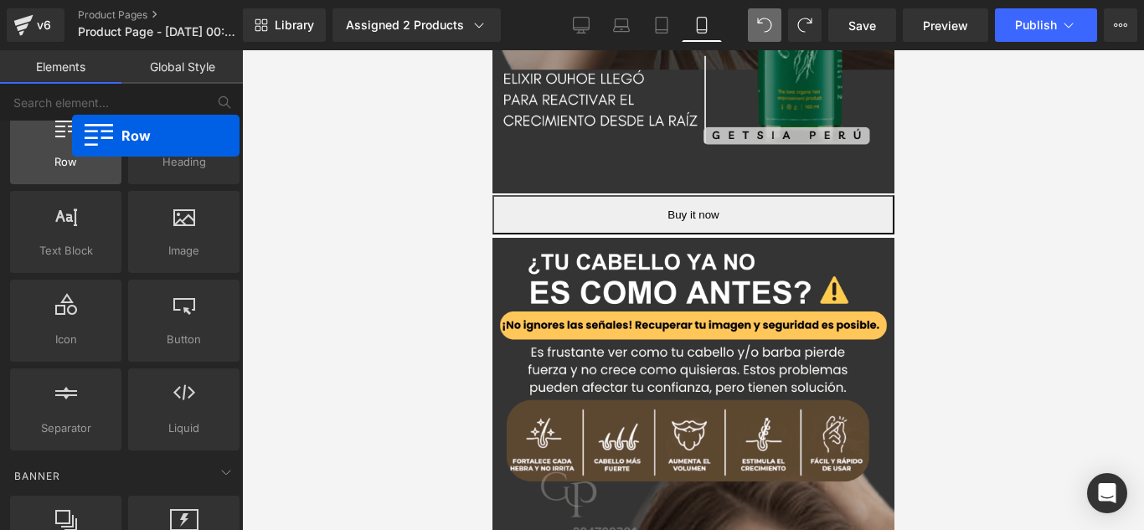
click at [72, 136] on icon at bounding box center [66, 127] width 22 height 22
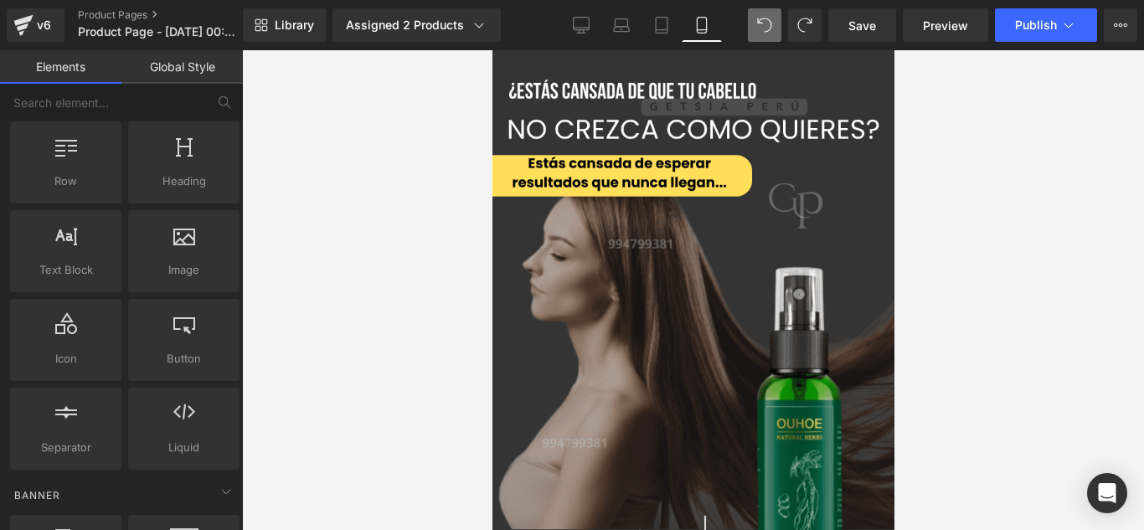
scroll to position [0, 0]
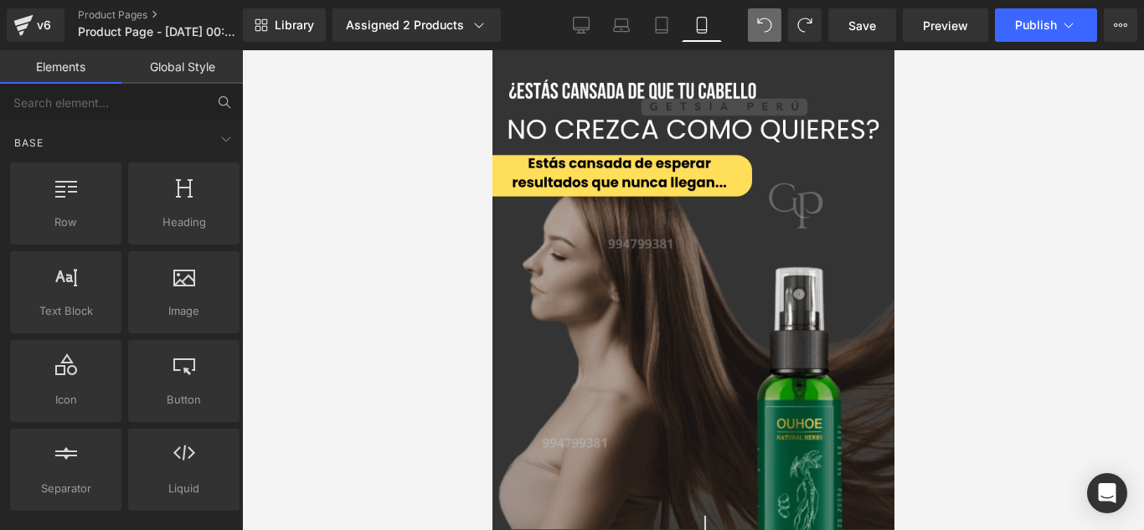
click at [213, 99] on button at bounding box center [224, 102] width 37 height 37
click at [227, 103] on icon at bounding box center [223, 100] width 8 height 8
click at [173, 97] on input "text" at bounding box center [103, 102] width 206 height 37
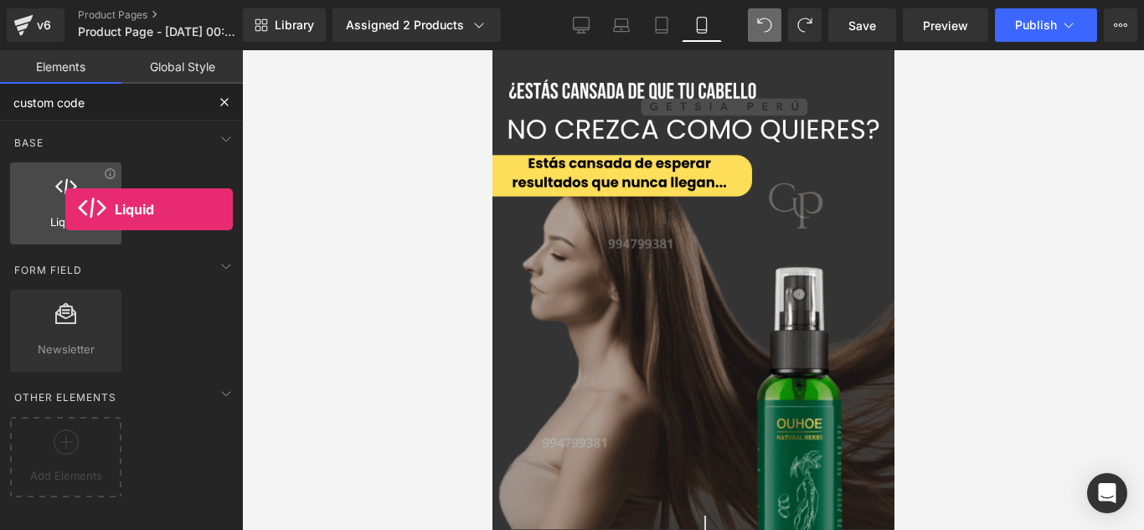
click at [65, 209] on div at bounding box center [65, 195] width 101 height 38
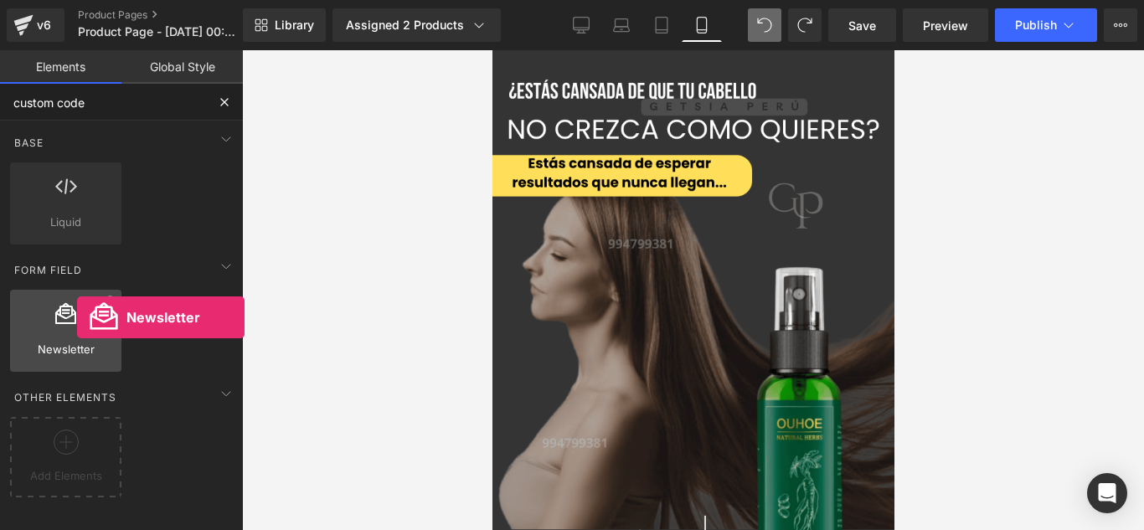
click at [77, 317] on div at bounding box center [65, 322] width 101 height 38
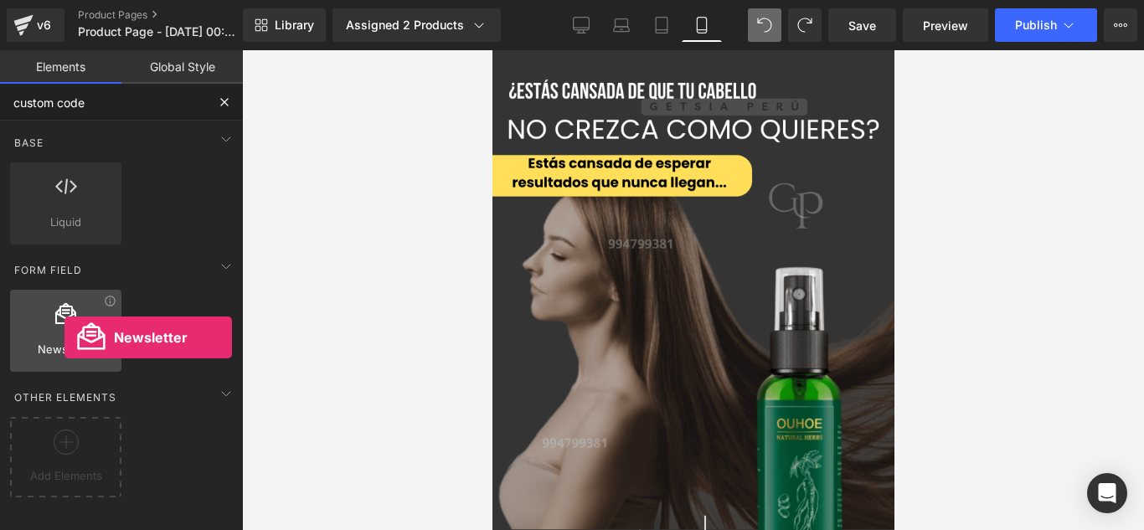
click at [64, 338] on div at bounding box center [65, 322] width 101 height 38
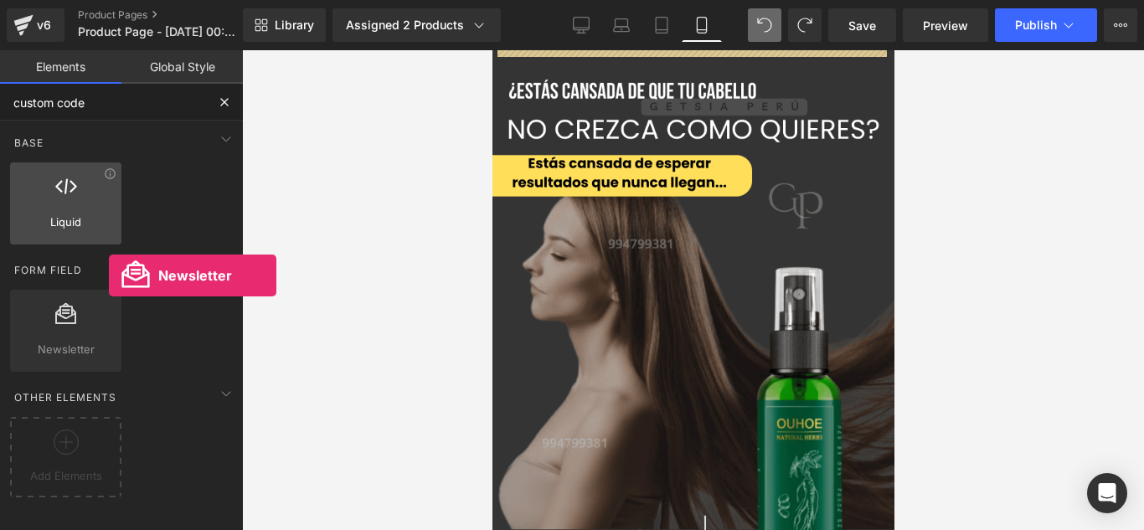
drag, startPoint x: 64, startPoint y: 338, endPoint x: 108, endPoint y: 214, distance: 130.6
click at [108, 214] on div "Base Row rows, columns, layouts, div Heading headings, titles, h1,h2,h3,h4,h5,h…" at bounding box center [125, 353] width 250 height 464
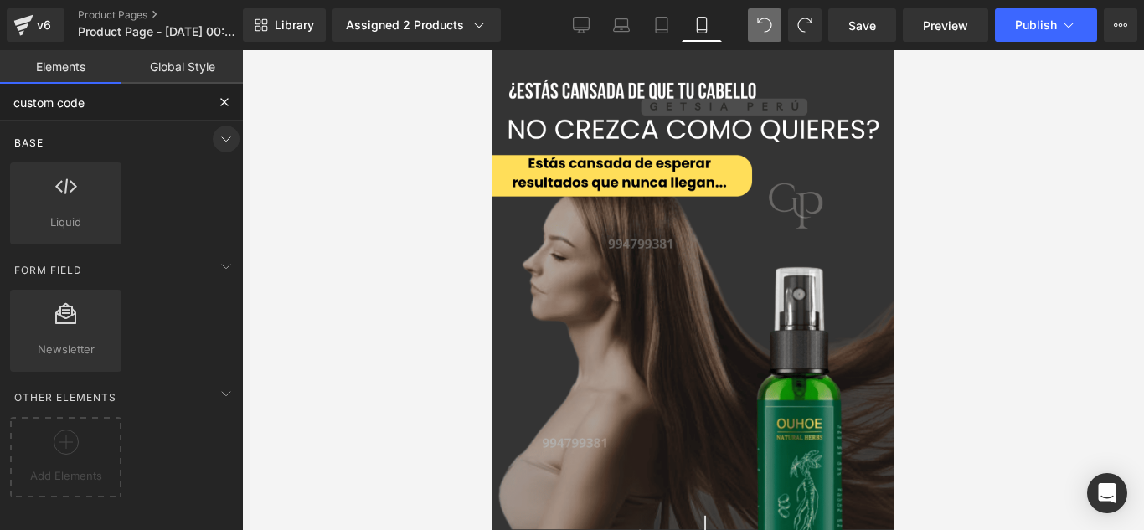
type input "custom code"
click at [218, 131] on icon at bounding box center [226, 139] width 20 height 20
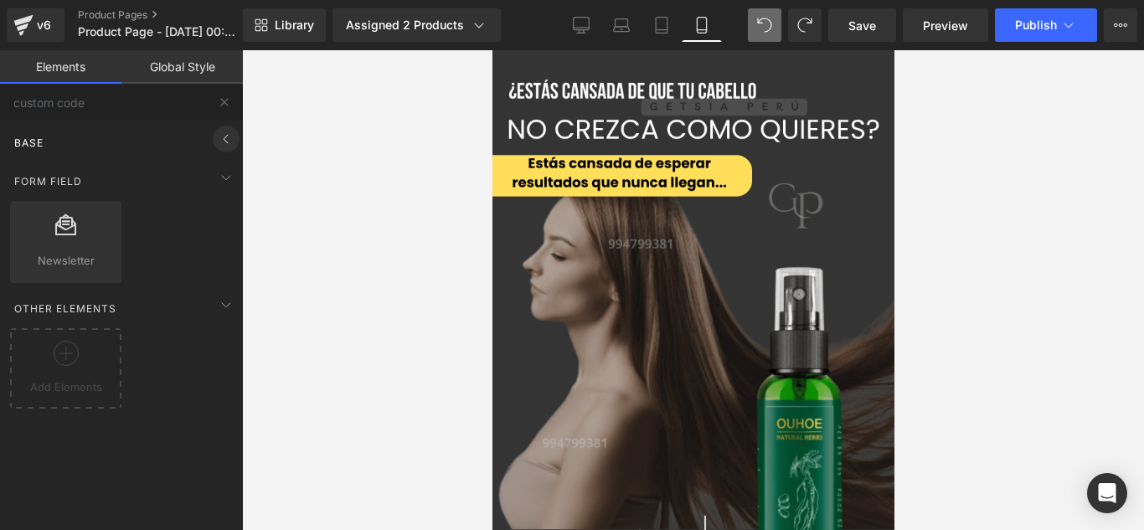
click at [218, 131] on icon at bounding box center [226, 139] width 20 height 20
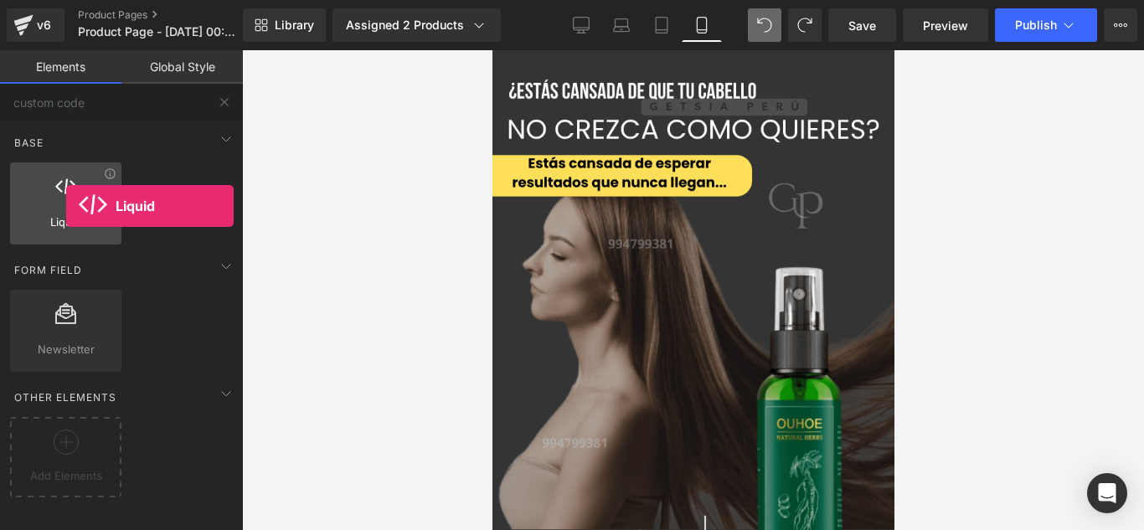
click at [66, 206] on div at bounding box center [65, 195] width 101 height 38
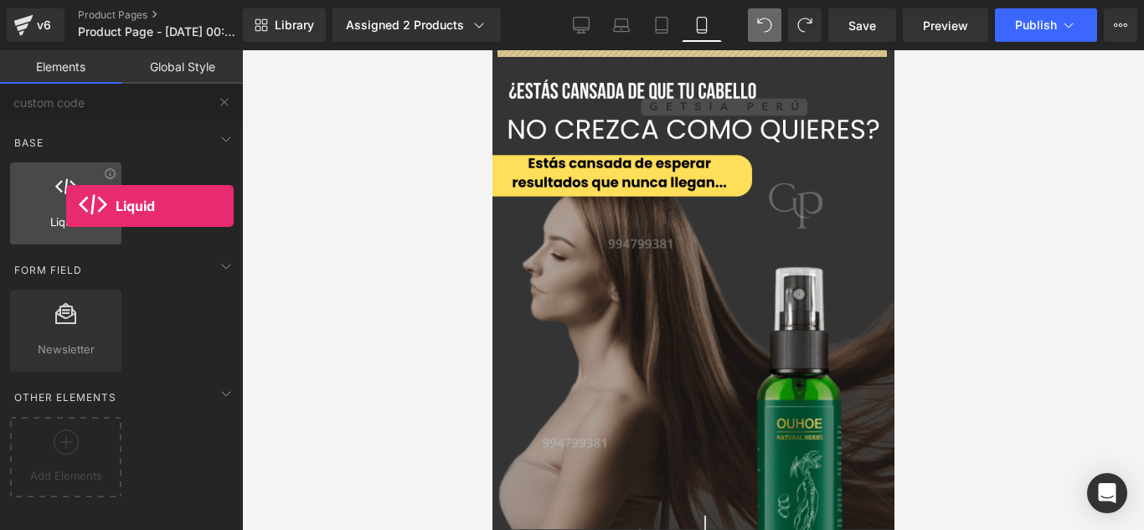
click at [66, 206] on div at bounding box center [65, 195] width 101 height 38
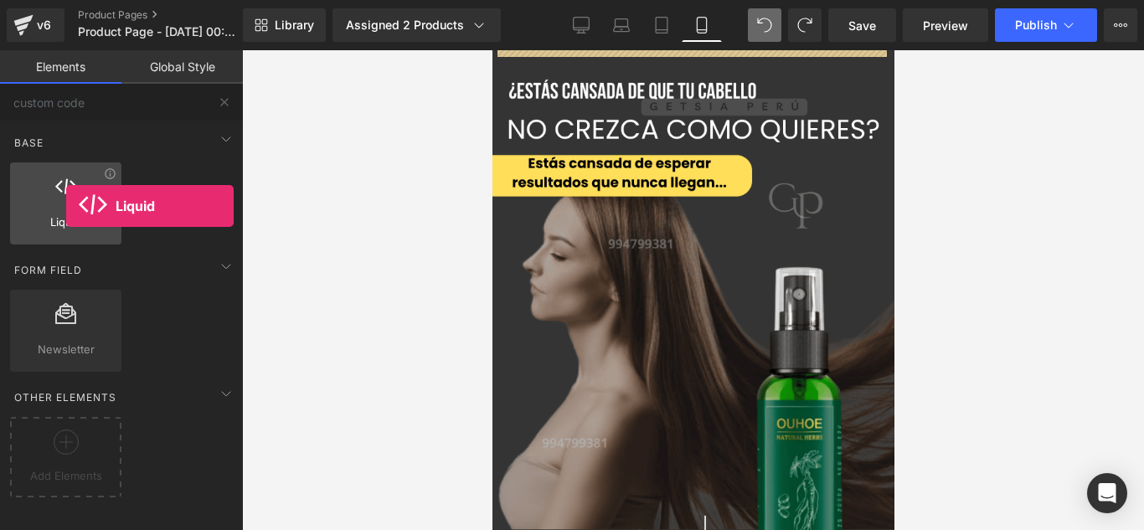
click at [66, 206] on div at bounding box center [65, 195] width 101 height 38
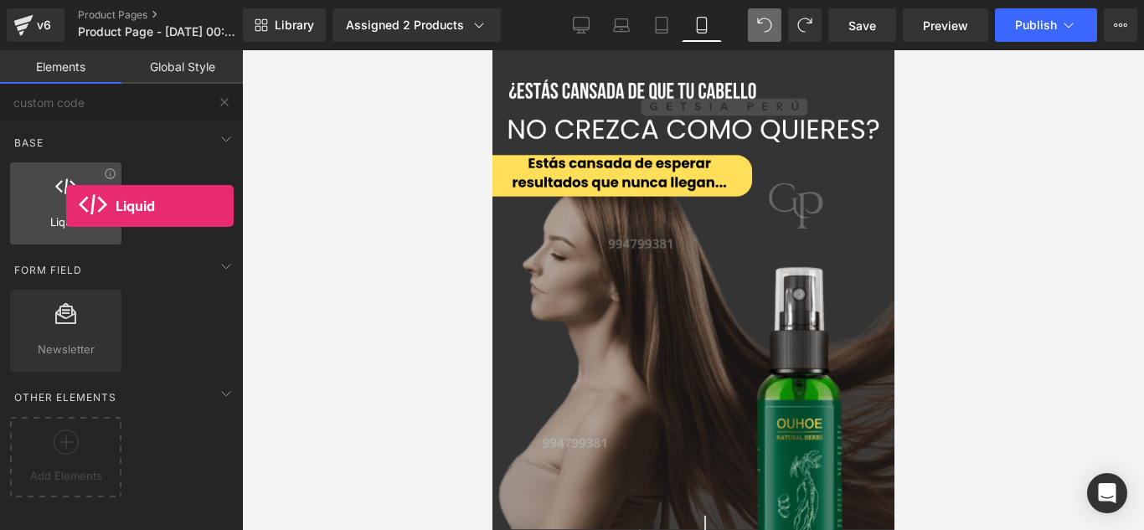
click at [66, 206] on div at bounding box center [65, 195] width 101 height 38
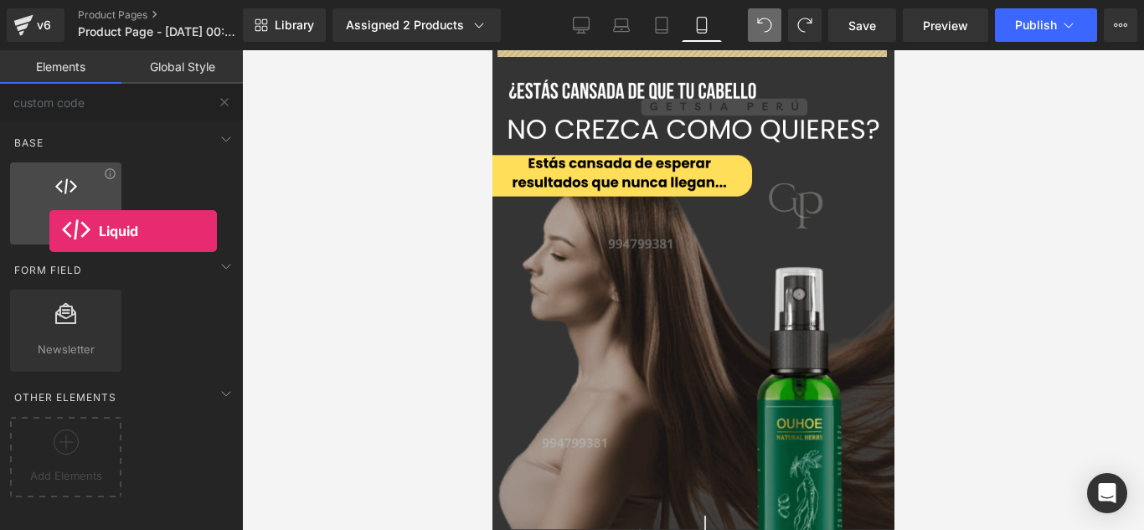
drag, startPoint x: 66, startPoint y: 206, endPoint x: 49, endPoint y: 231, distance: 30.2
click at [49, 231] on div "Liquid liquid, custom code, html, javascript, css, reviews, apps, applications,…" at bounding box center [65, 203] width 111 height 82
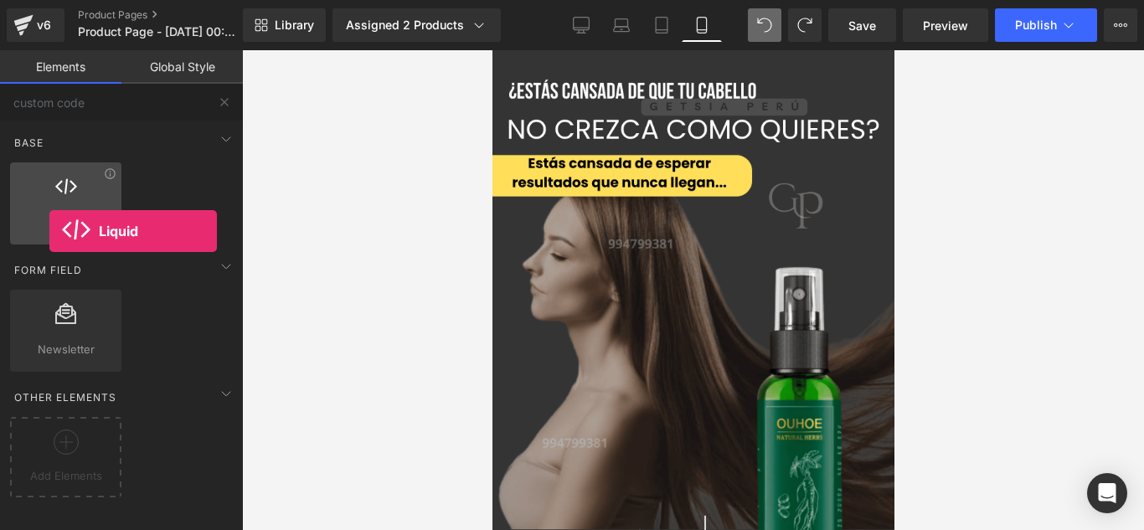
click at [49, 231] on div "Liquid liquid, custom code, html, javascript, css, reviews, apps, applications,…" at bounding box center [65, 203] width 111 height 82
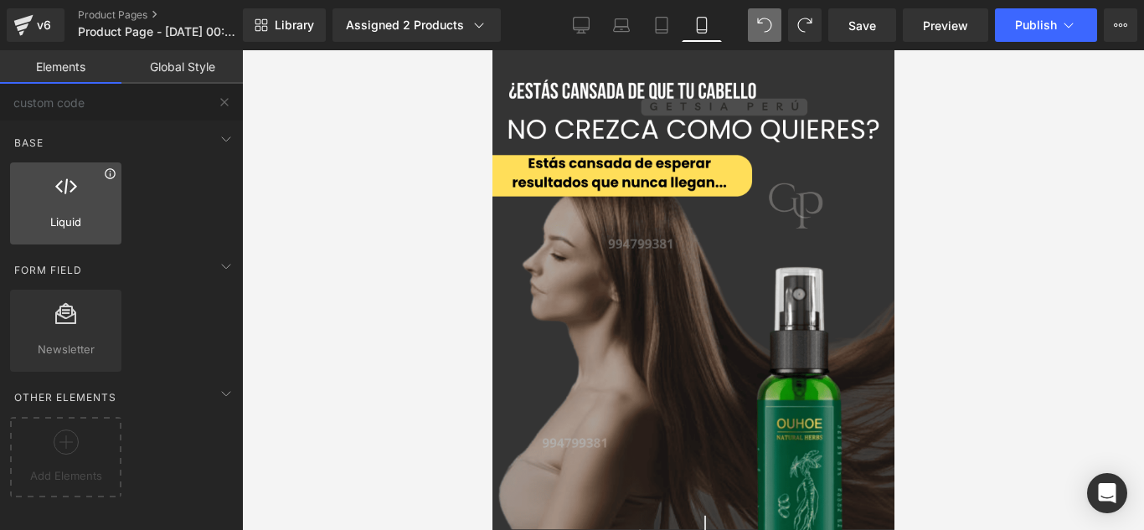
click at [108, 179] on icon at bounding box center [110, 173] width 13 height 13
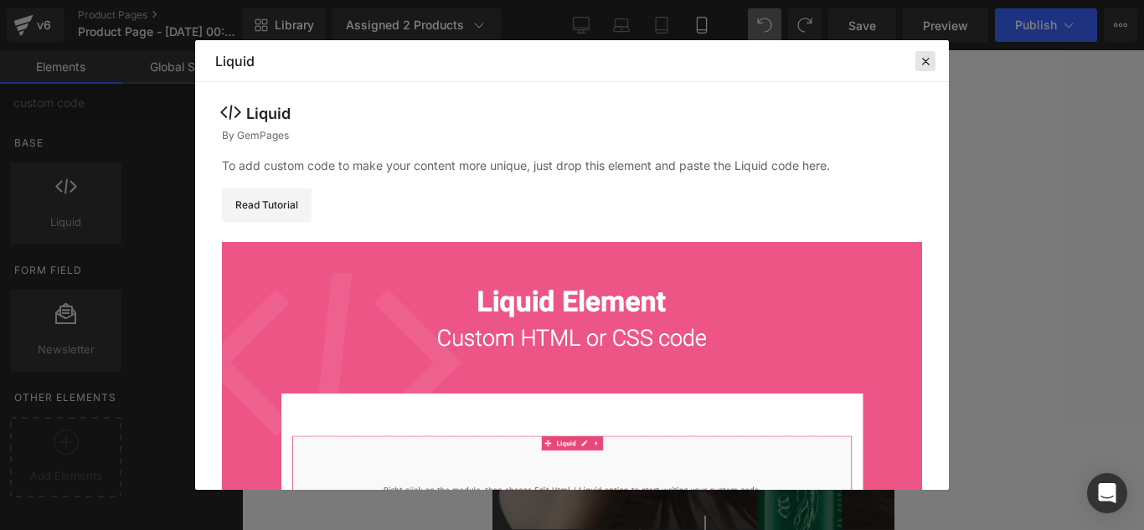
click at [916, 65] on div at bounding box center [925, 61] width 20 height 20
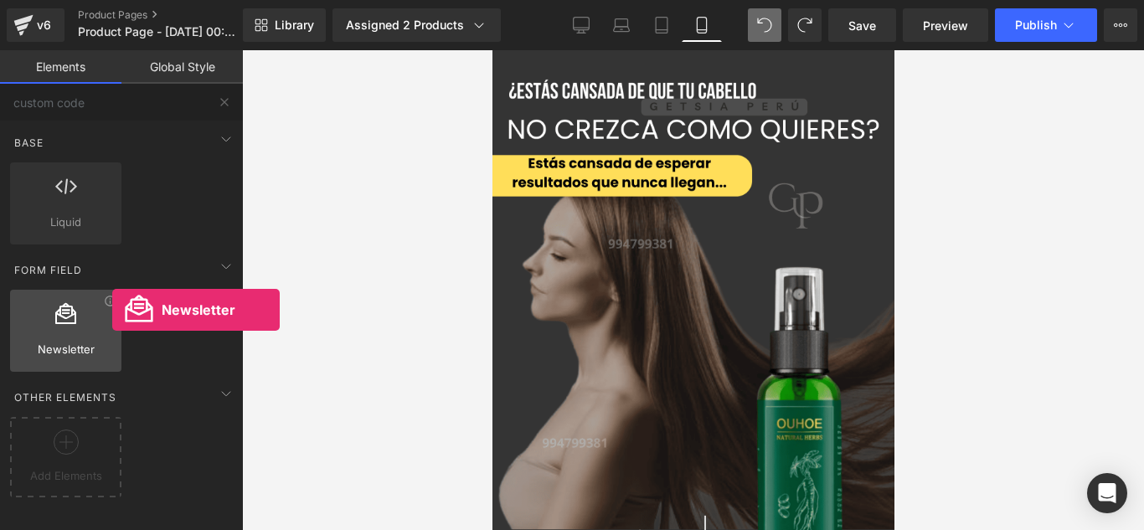
click at [112, 310] on div at bounding box center [65, 322] width 101 height 38
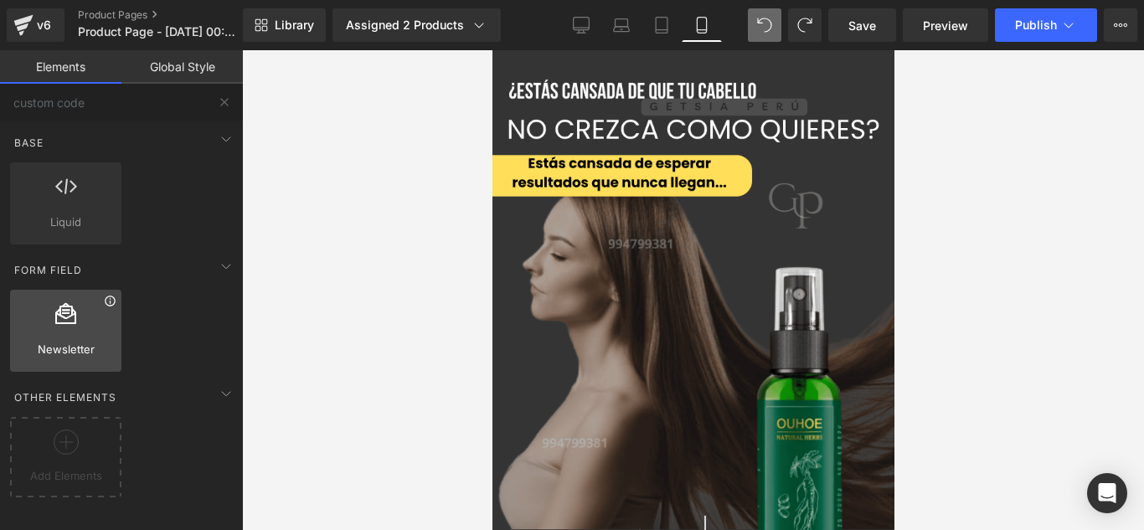
click at [108, 306] on icon at bounding box center [110, 301] width 10 height 10
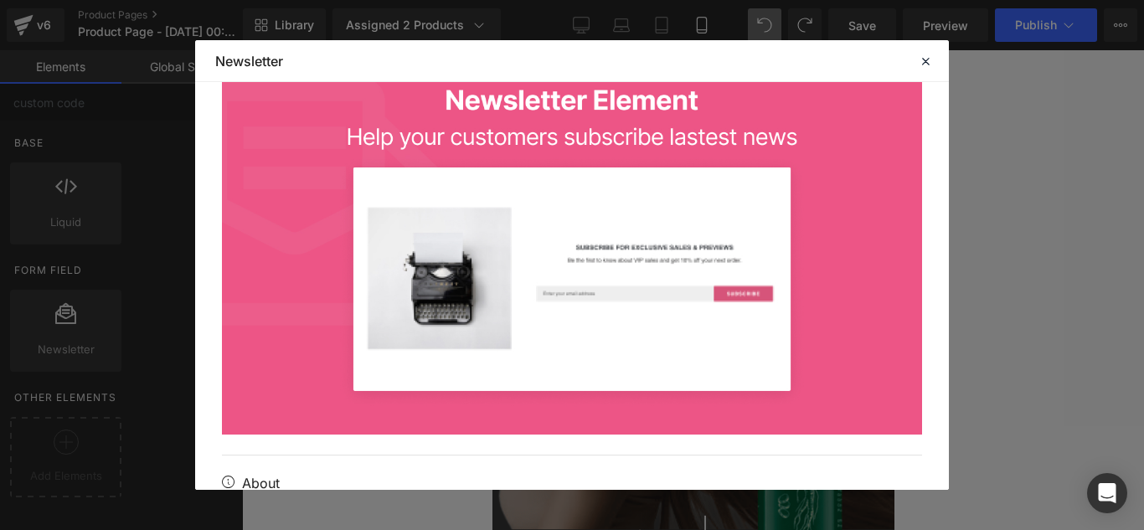
scroll to position [335, 0]
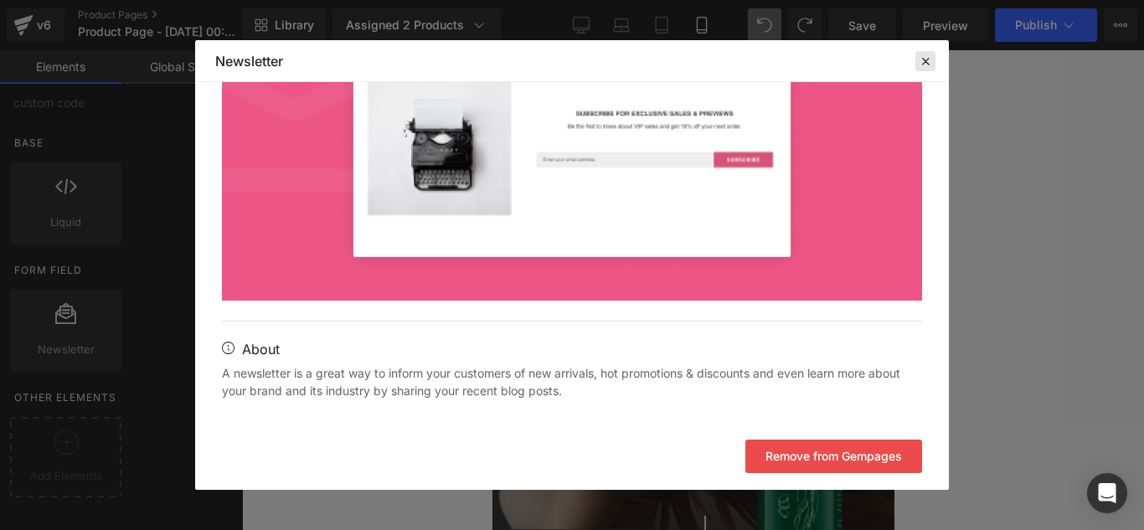
click at [930, 54] on icon at bounding box center [925, 61] width 15 height 15
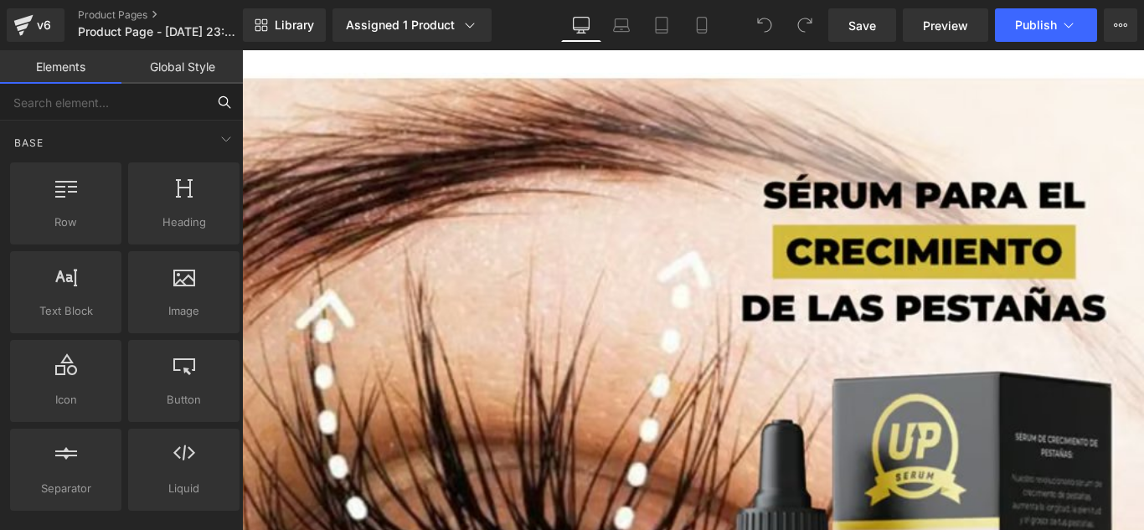
click at [183, 106] on input "text" at bounding box center [103, 102] width 206 height 37
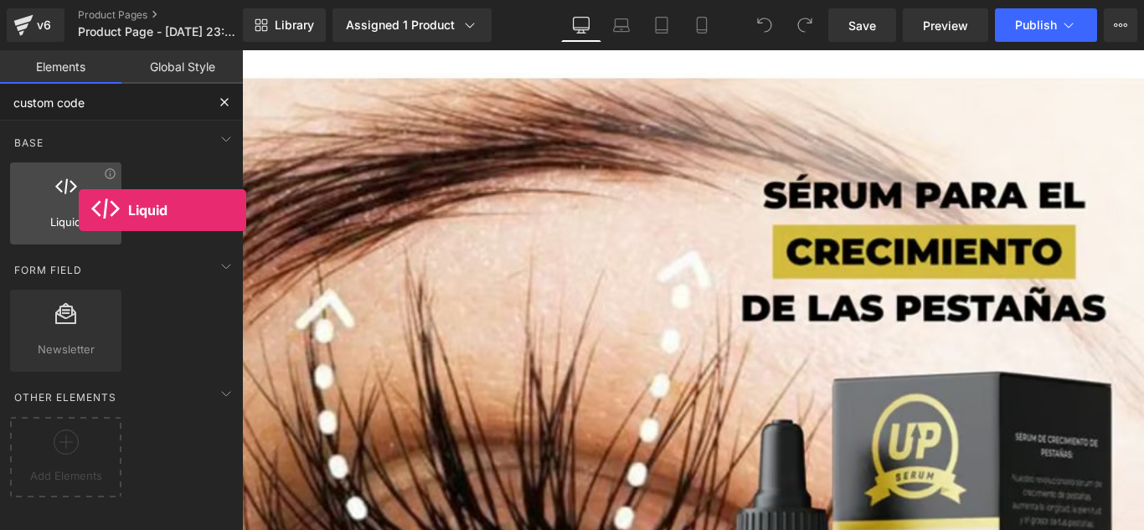
click at [79, 210] on div at bounding box center [65, 195] width 101 height 38
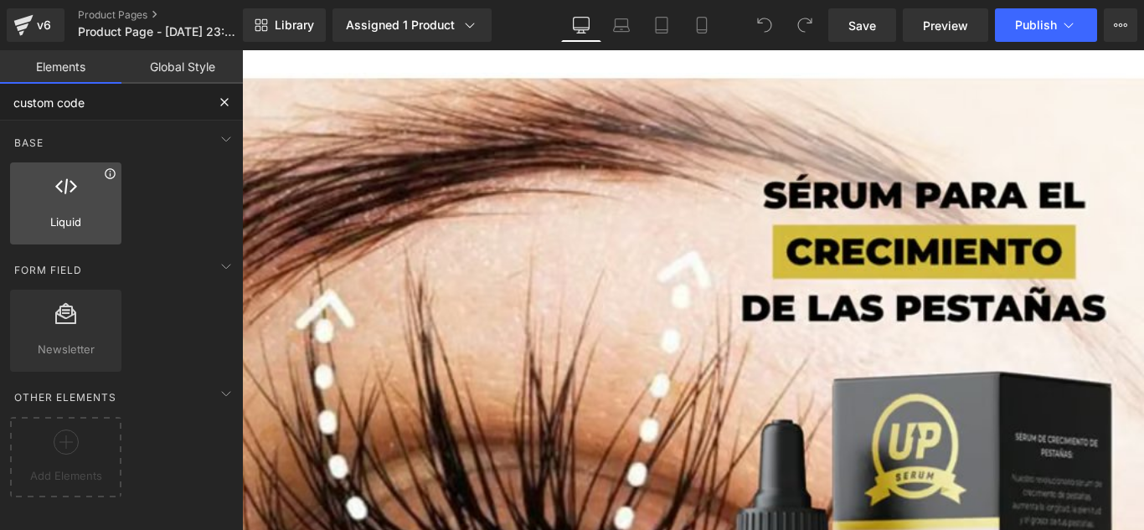
click at [107, 178] on icon at bounding box center [110, 173] width 10 height 10
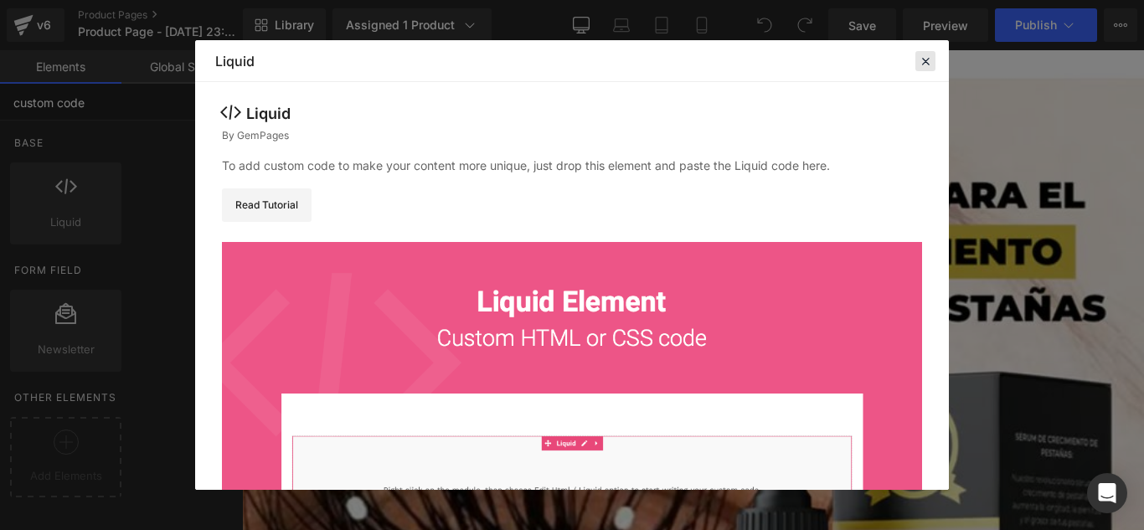
type input "custom code"
click at [929, 120] on div "Library Elements Blocks Templates Saved Library Liquid Elements use case Clear …" at bounding box center [572, 265] width 754 height 450
click at [921, 61] on icon at bounding box center [925, 61] width 15 height 15
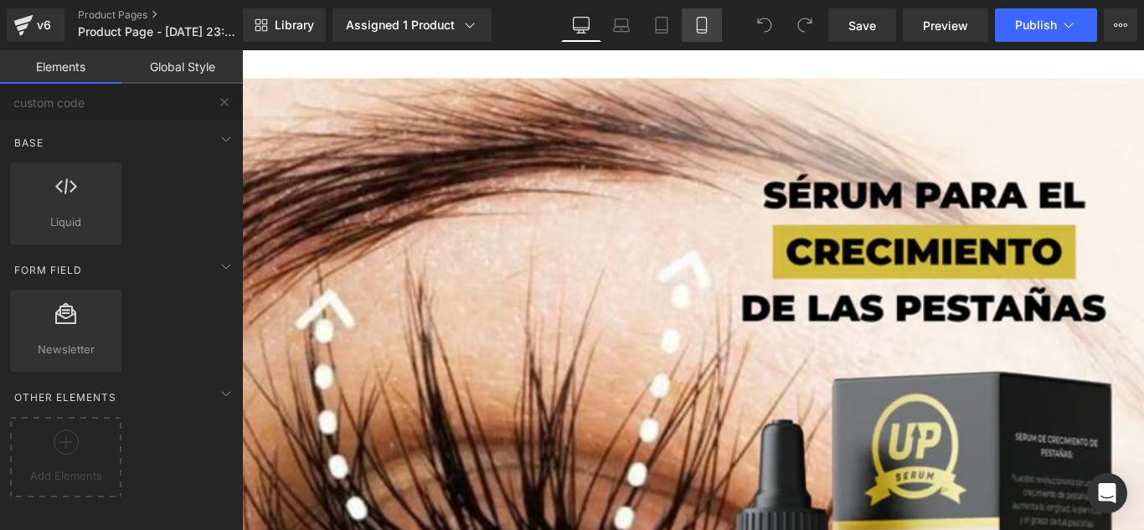
click at [709, 33] on icon at bounding box center [701, 25] width 17 height 17
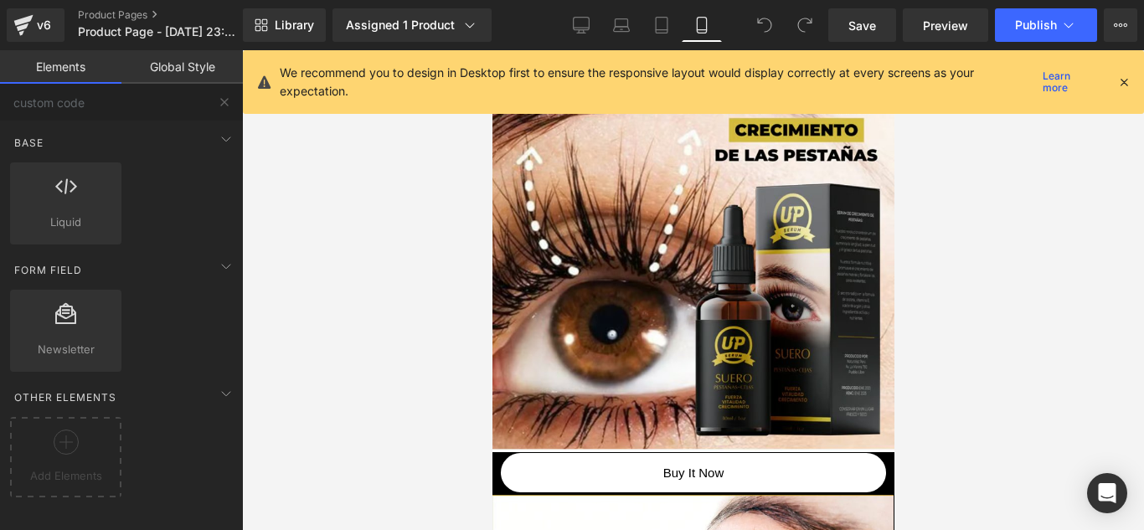
click at [1123, 81] on icon at bounding box center [1123, 82] width 15 height 15
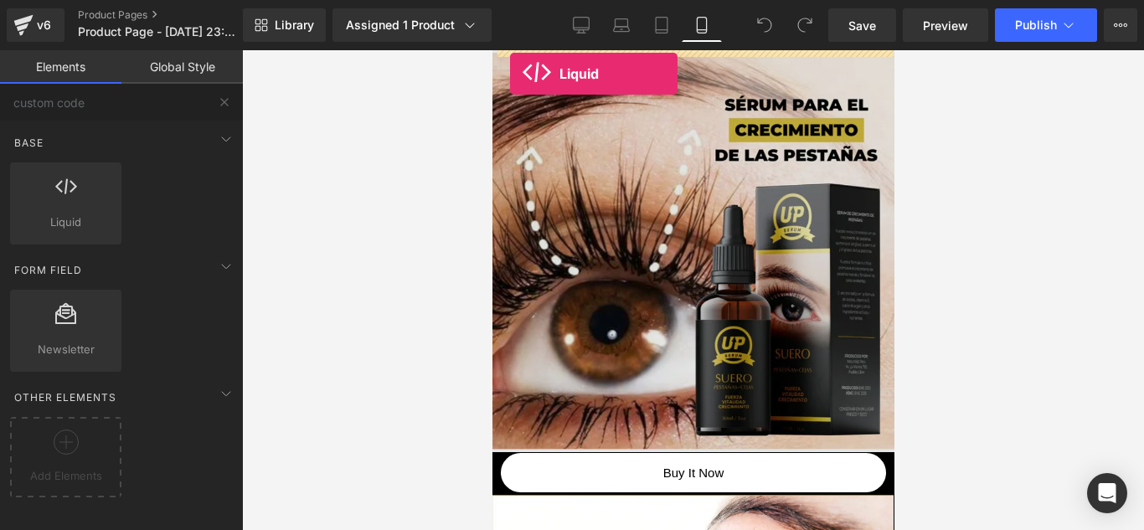
drag, startPoint x: 595, startPoint y: 255, endPoint x: 510, endPoint y: 73, distance: 201.2
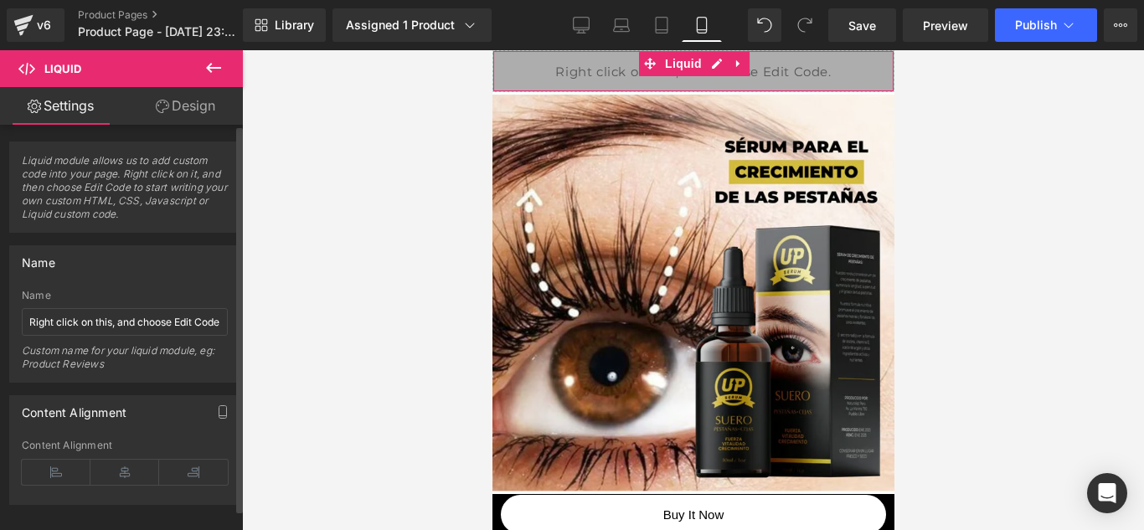
scroll to position [22, 0]
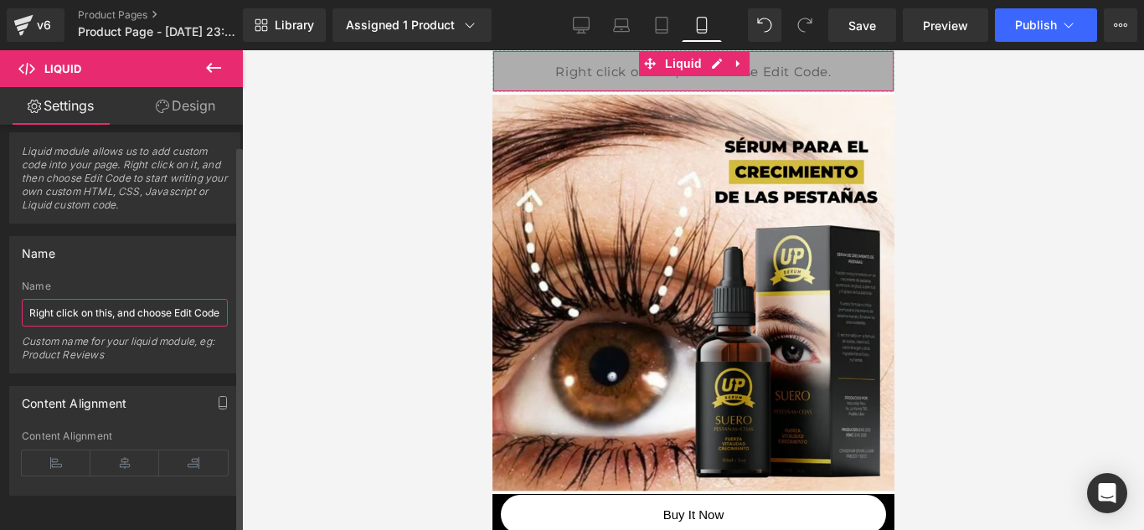
click at [137, 304] on input "Right click on this, and choose Edit Code." at bounding box center [125, 313] width 206 height 28
click at [160, 224] on div "Name Right click on this, and choose Edit Code. Name Right click on this, and c…" at bounding box center [125, 299] width 250 height 150
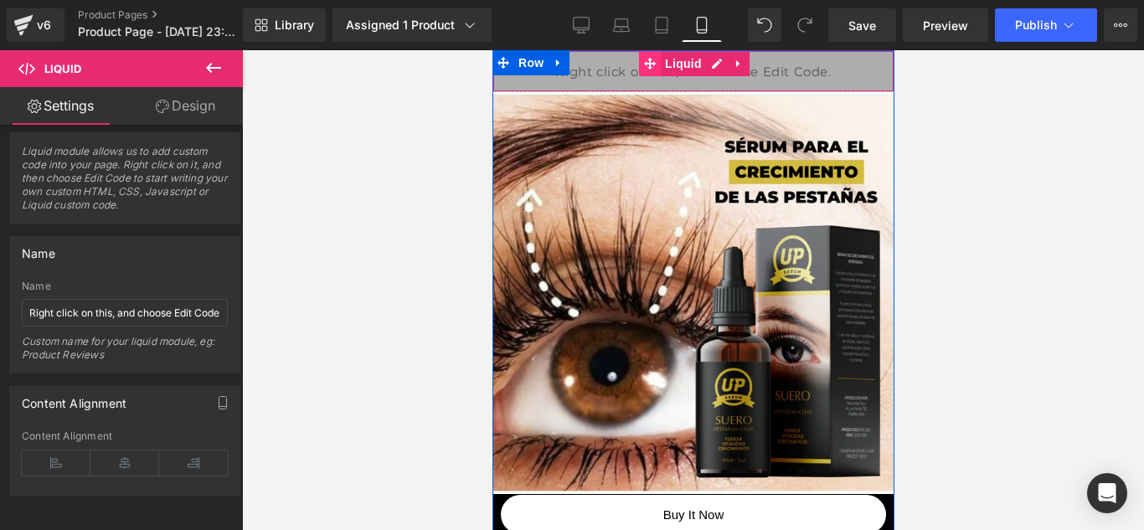
click at [650, 75] on span at bounding box center [649, 63] width 22 height 25
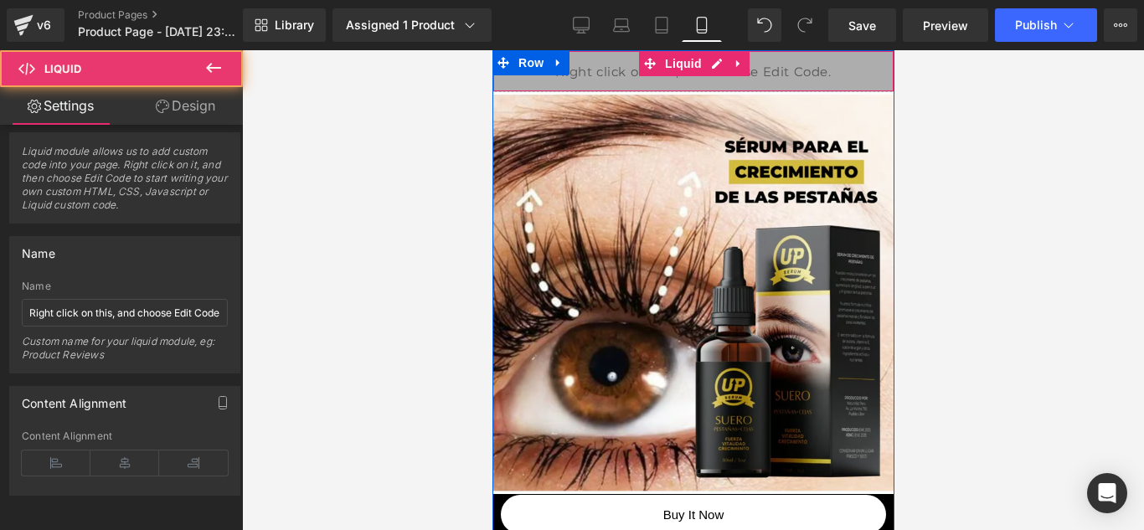
click at [734, 54] on div at bounding box center [693, 52] width 402 height 4
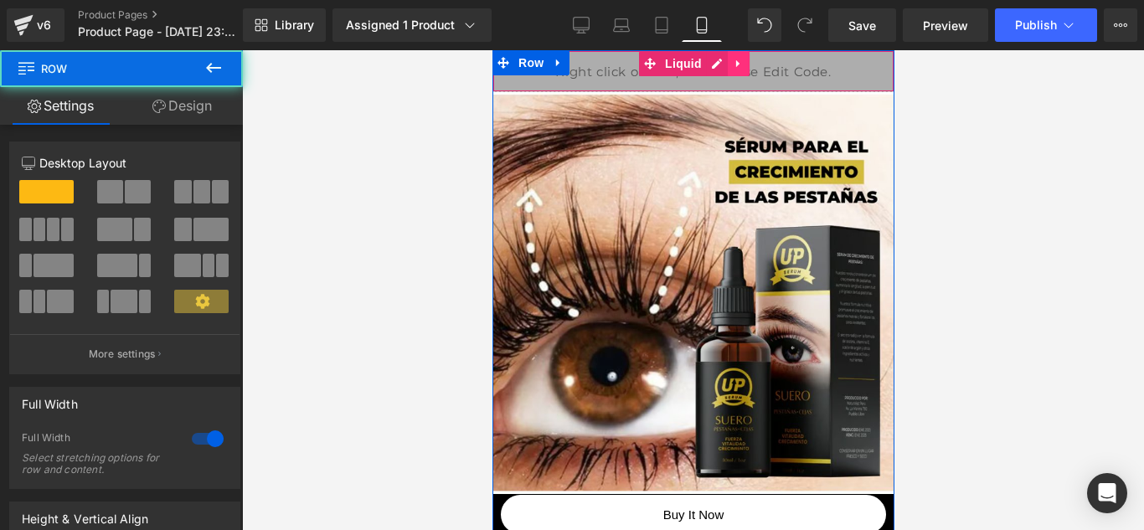
click at [734, 64] on icon at bounding box center [738, 64] width 12 height 13
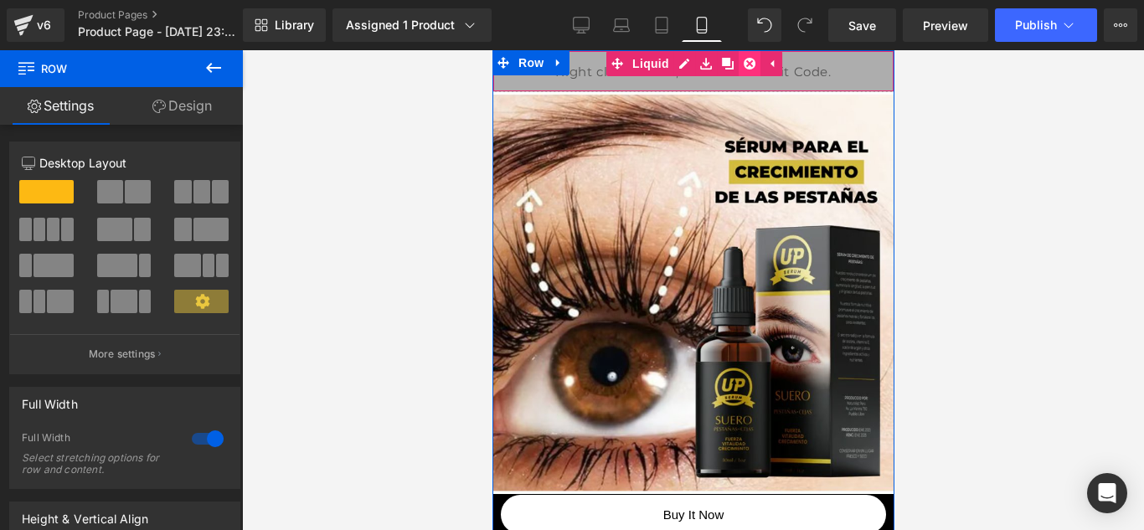
click at [743, 64] on icon at bounding box center [749, 64] width 12 height 13
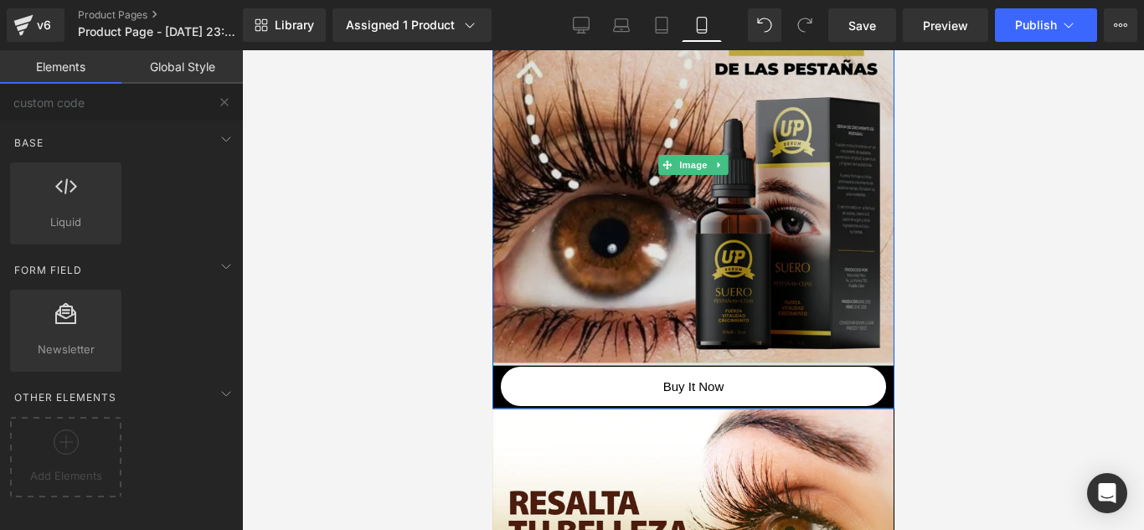
scroll to position [88, 0]
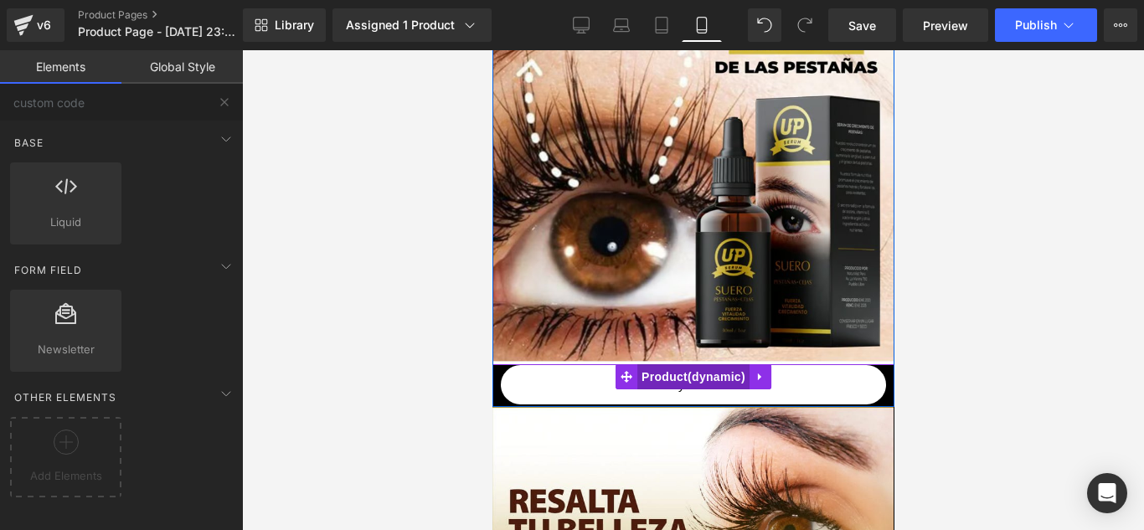
click at [678, 384] on span "Product" at bounding box center [692, 376] width 112 height 25
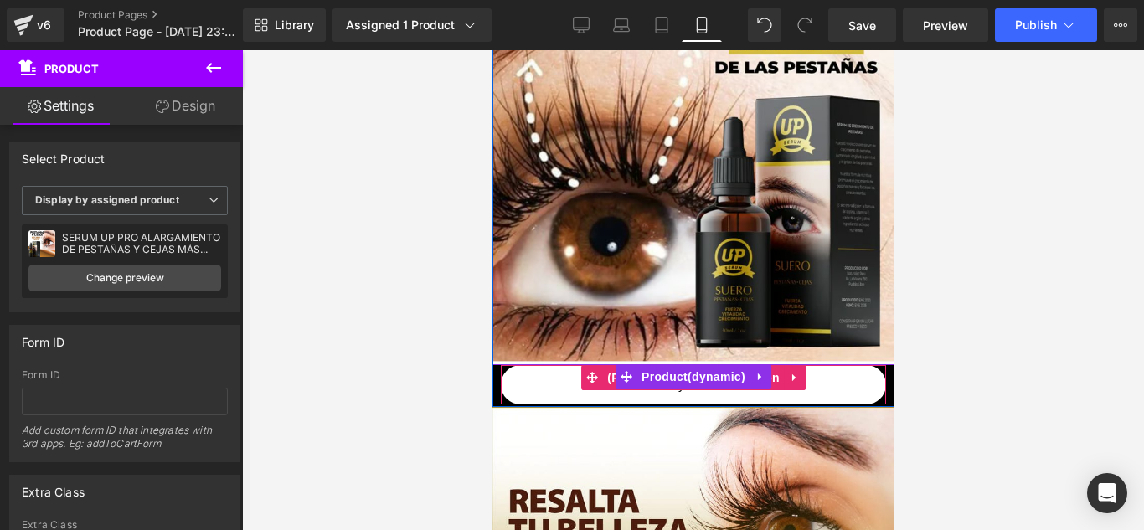
click at [657, 389] on span "(P) Dynamic Checkout Button" at bounding box center [692, 377] width 181 height 25
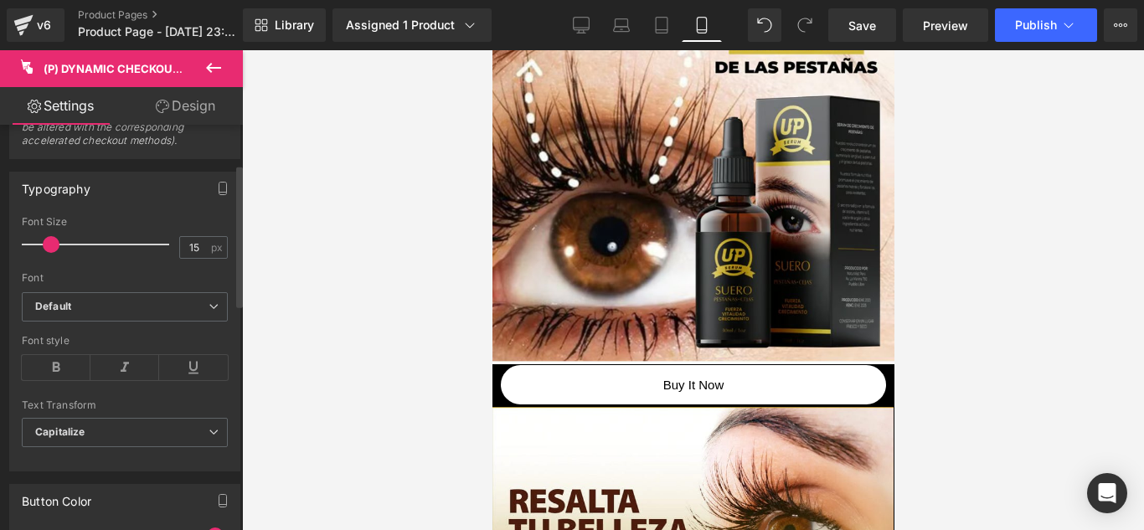
scroll to position [0, 0]
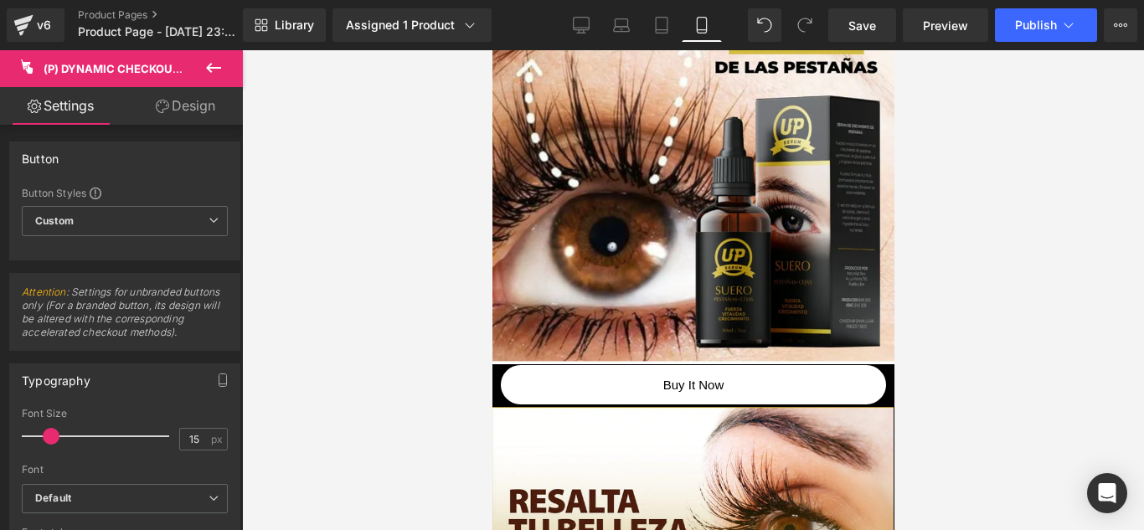
click at [188, 102] on link "Design" at bounding box center [185, 106] width 121 height 38
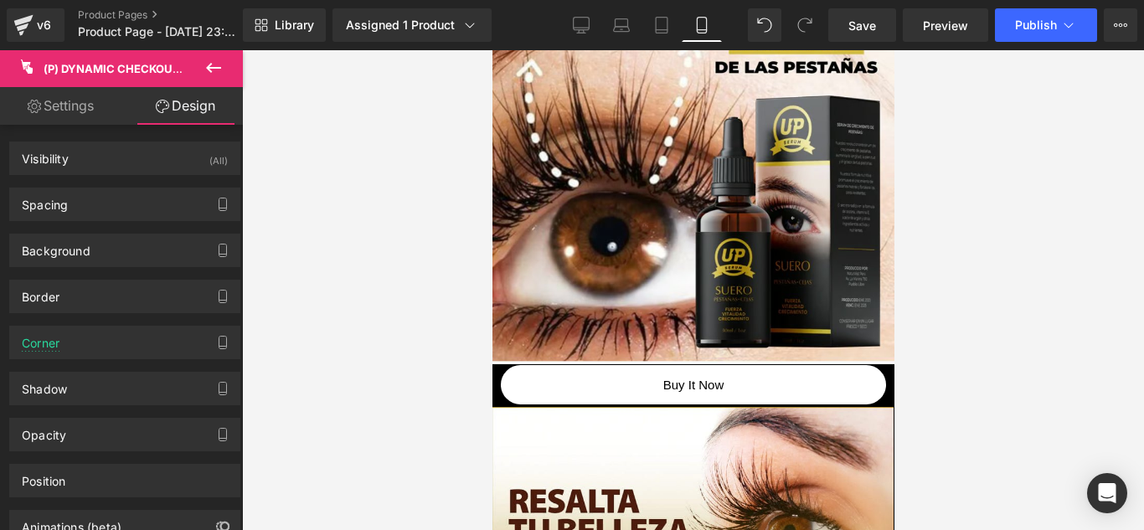
click at [37, 105] on icon at bounding box center [34, 106] width 13 height 13
type input "100"
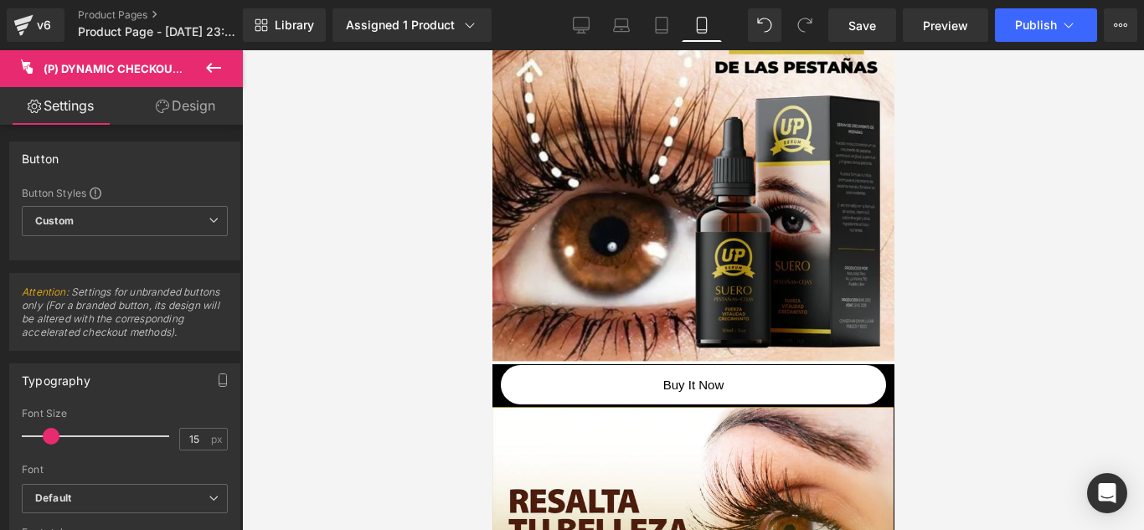
click at [150, 105] on link "Design" at bounding box center [185, 106] width 121 height 38
